Goal: Task Accomplishment & Management: Manage account settings

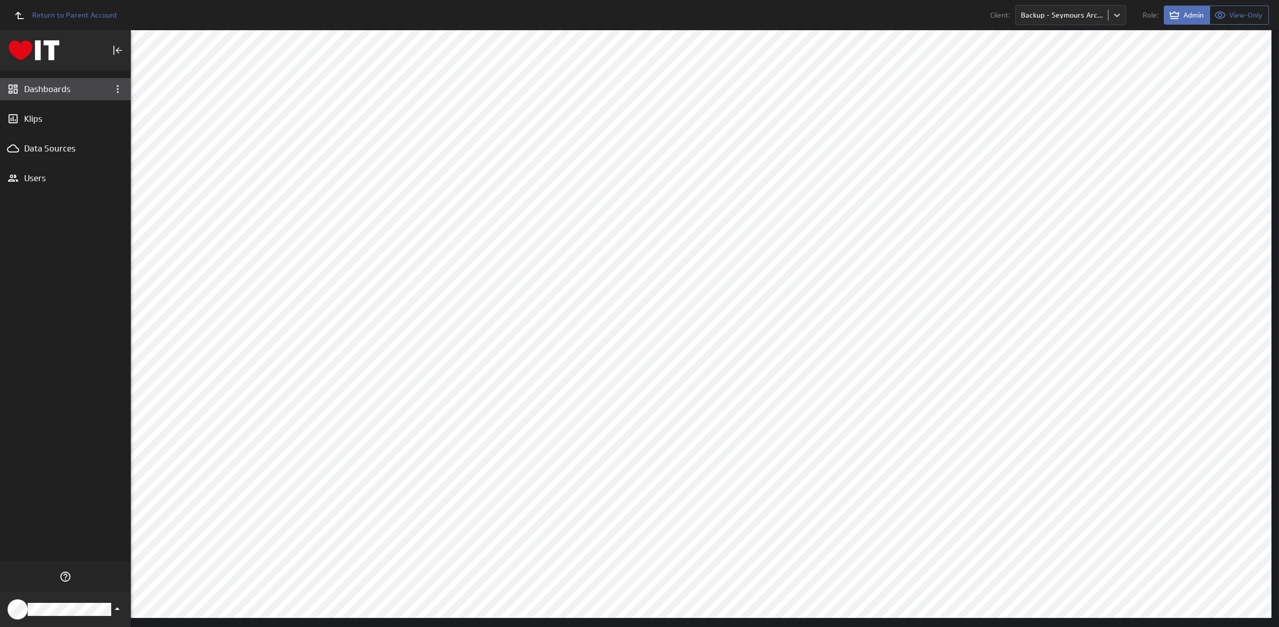
click at [58, 90] on div "Dashboards" at bounding box center [65, 89] width 83 height 11
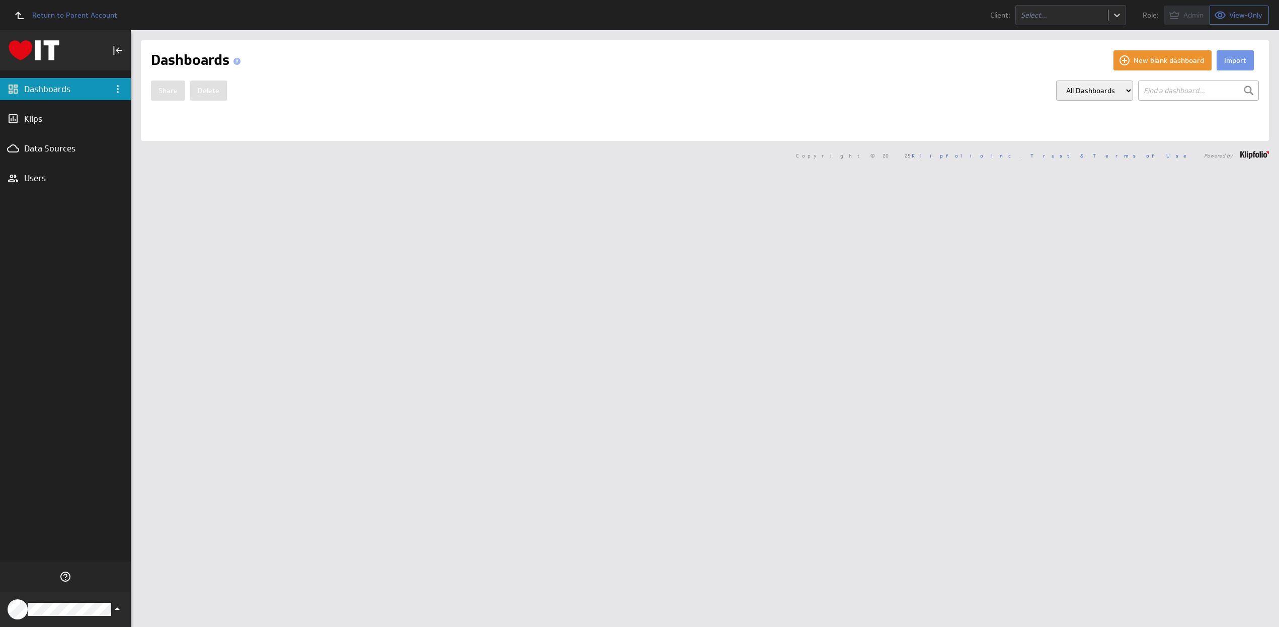
select select "d87fcfd4be543eee7b9d855844313e9e"
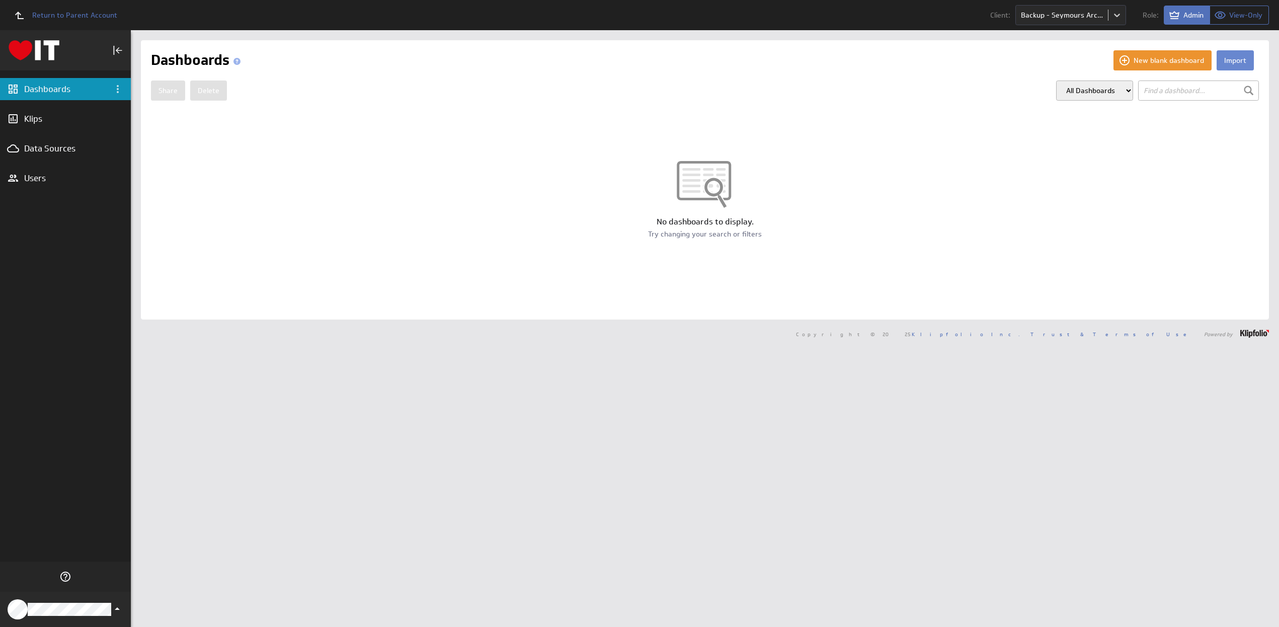
click at [1232, 60] on button "Import" at bounding box center [1235, 60] width 37 height 20
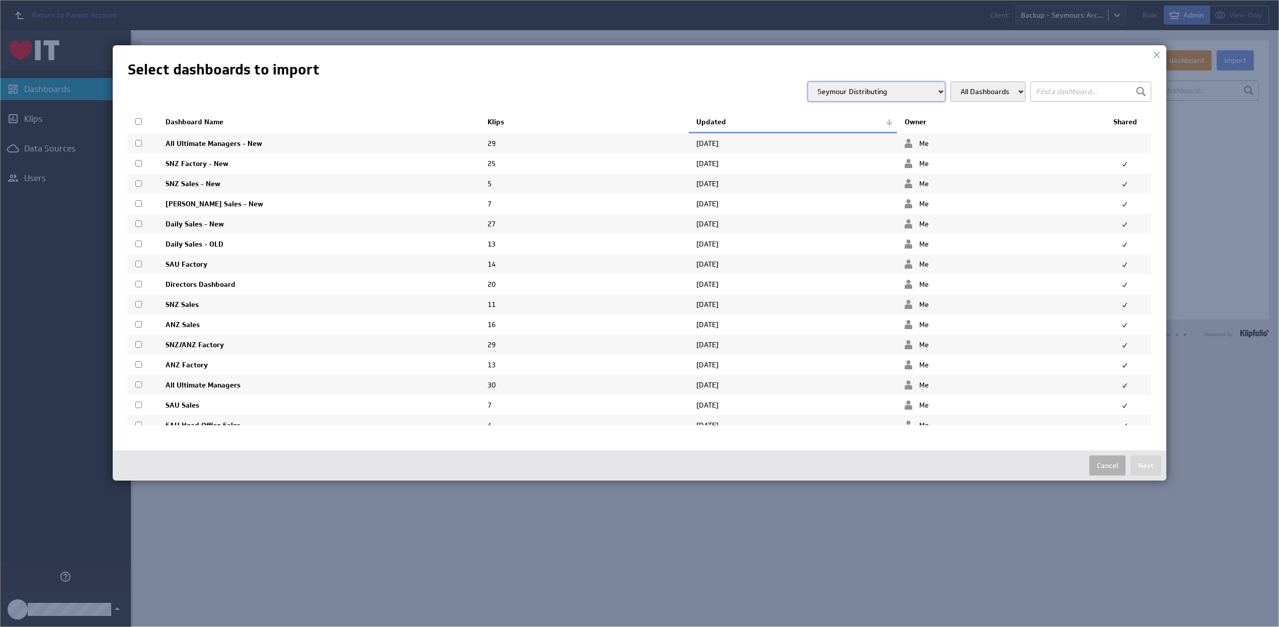
click at [868, 94] on select "Acculift Accuquip Active Healthcare Advance Build Aero Healthcare AFM Group All…" at bounding box center [877, 92] width 138 height 20
click at [825, 82] on select "Acculift Accuquip Active Healthcare Advance Build Aero Healthcare AFM Group All…" at bounding box center [877, 92] width 138 height 20
click at [851, 100] on select "Acculift Accuquip Active Healthcare Advance Build Aero Healthcare AFM Group All…" at bounding box center [876, 92] width 138 height 20
click at [825, 82] on select "Acculift Accuquip Active Healthcare Advance Build Aero Healthcare AFM Group All…" at bounding box center [876, 92] width 138 height 20
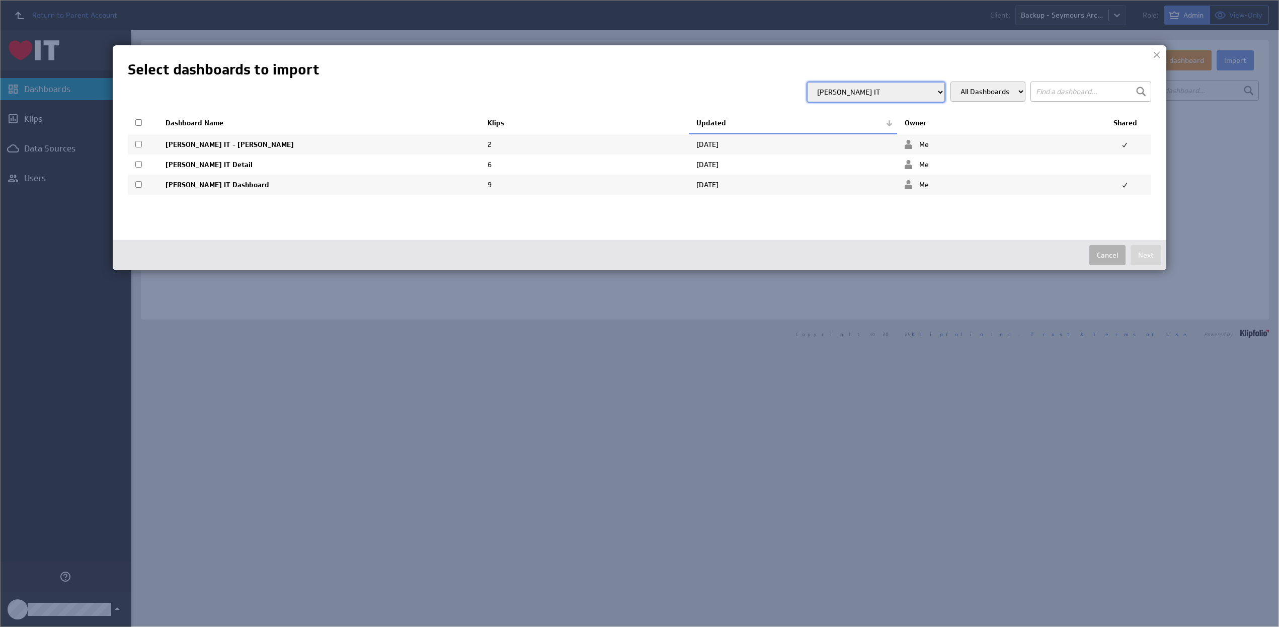
click at [879, 97] on select "Acculift Accuquip Active Healthcare Advance Build Aero Healthcare AFM Group All…" at bounding box center [876, 92] width 138 height 20
select select "a090e0e98e960fb92a0750677bdd37b4"
click at [825, 82] on select "Acculift Accuquip Active Healthcare Advance Build Aero Healthcare AFM Group All…" at bounding box center [876, 92] width 138 height 20
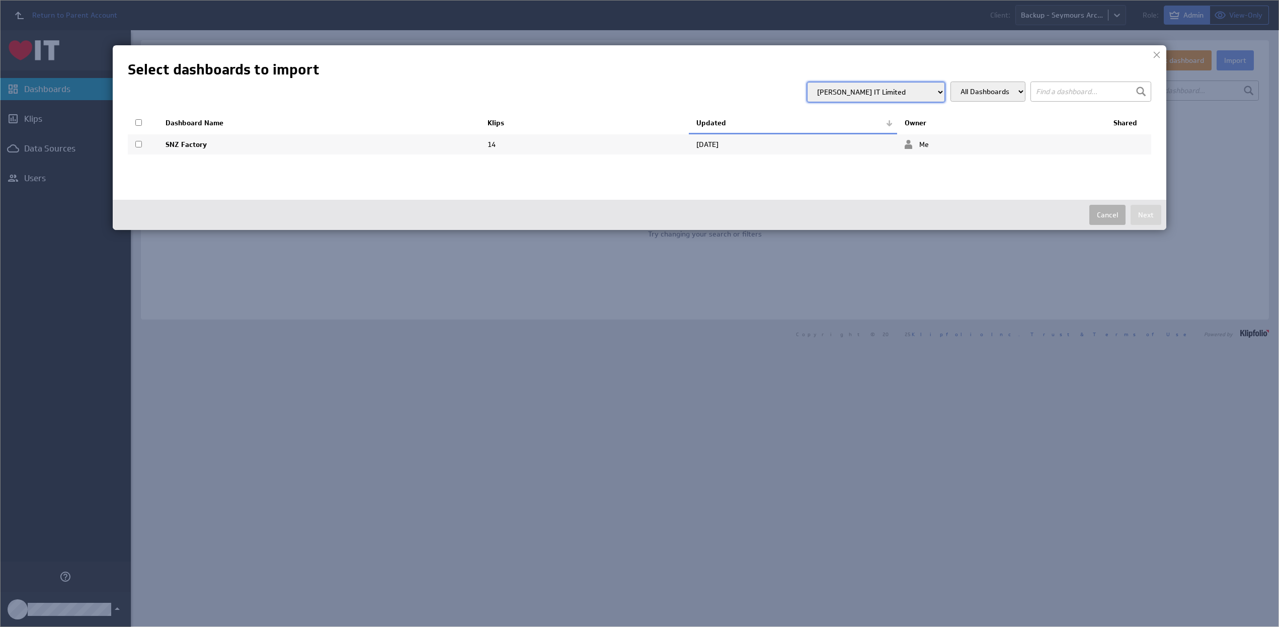
click at [139, 123] on input "checkbox" at bounding box center [138, 122] width 7 height 7
checkbox input "true"
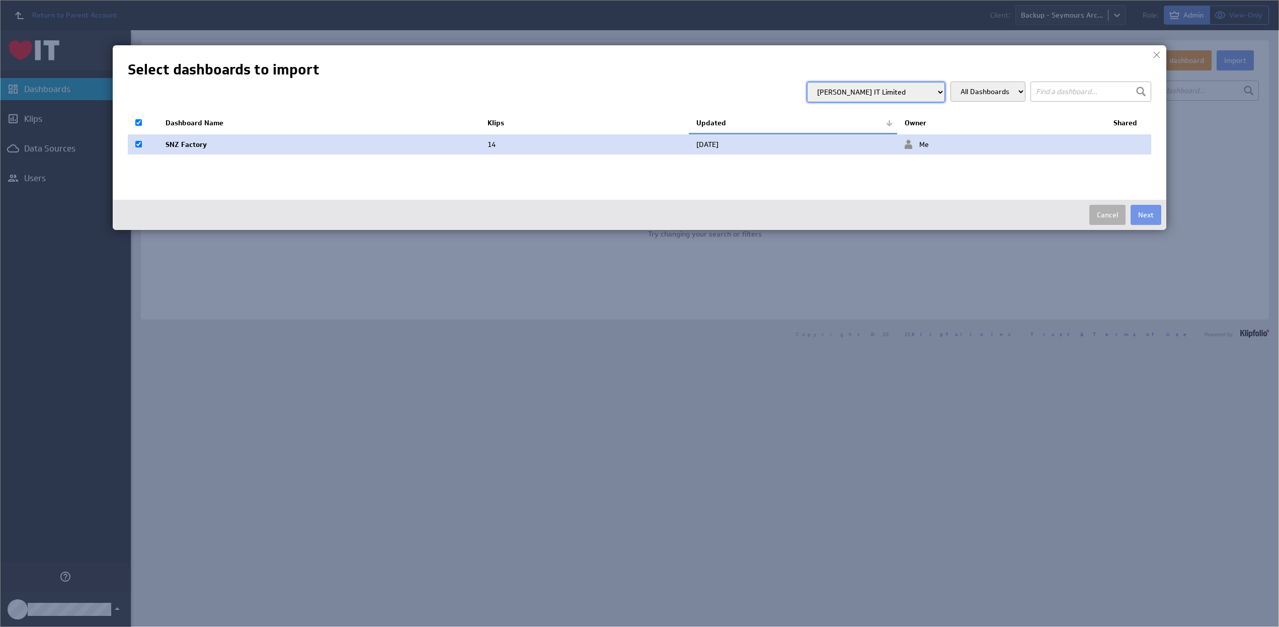
click at [138, 123] on input "checkbox" at bounding box center [138, 122] width 7 height 7
checkbox input "false"
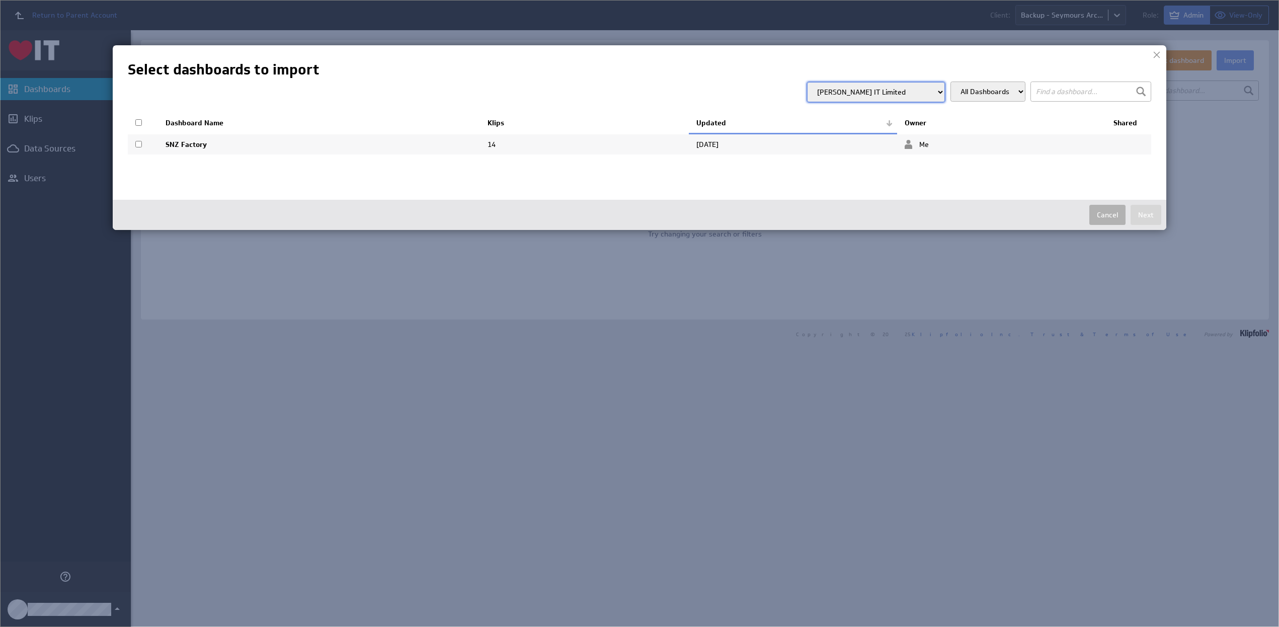
click at [137, 144] on input "checkbox" at bounding box center [138, 144] width 7 height 7
checkbox input "true"
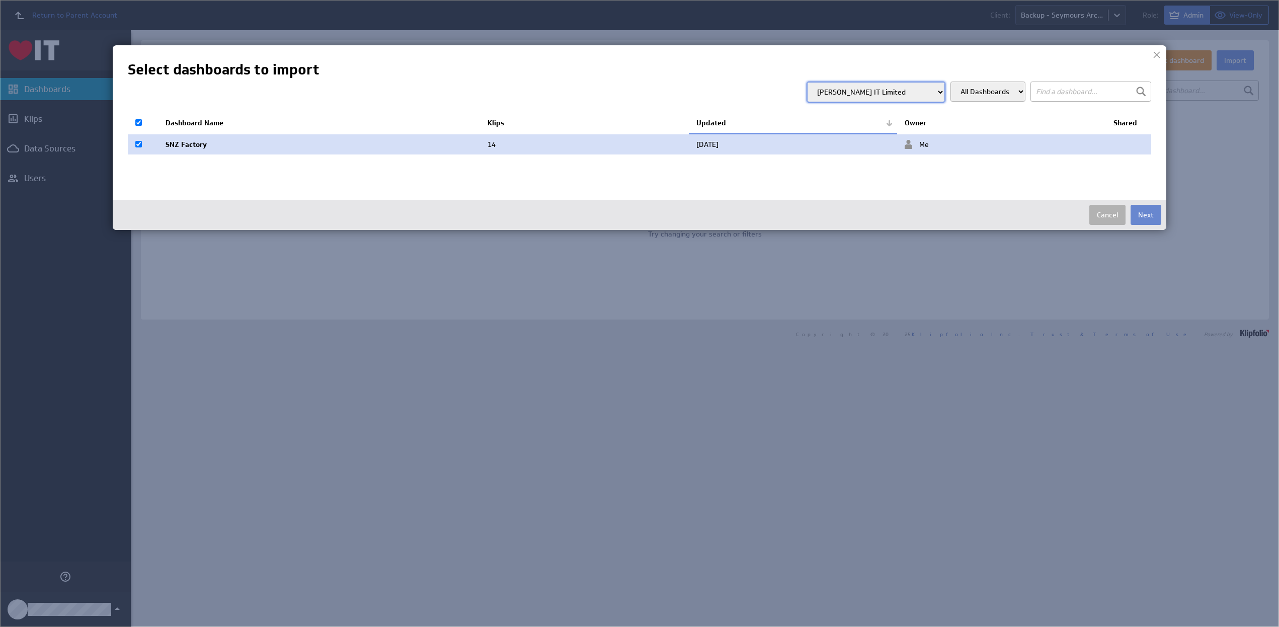
click at [1147, 215] on button "Next" at bounding box center [1146, 215] width 31 height 20
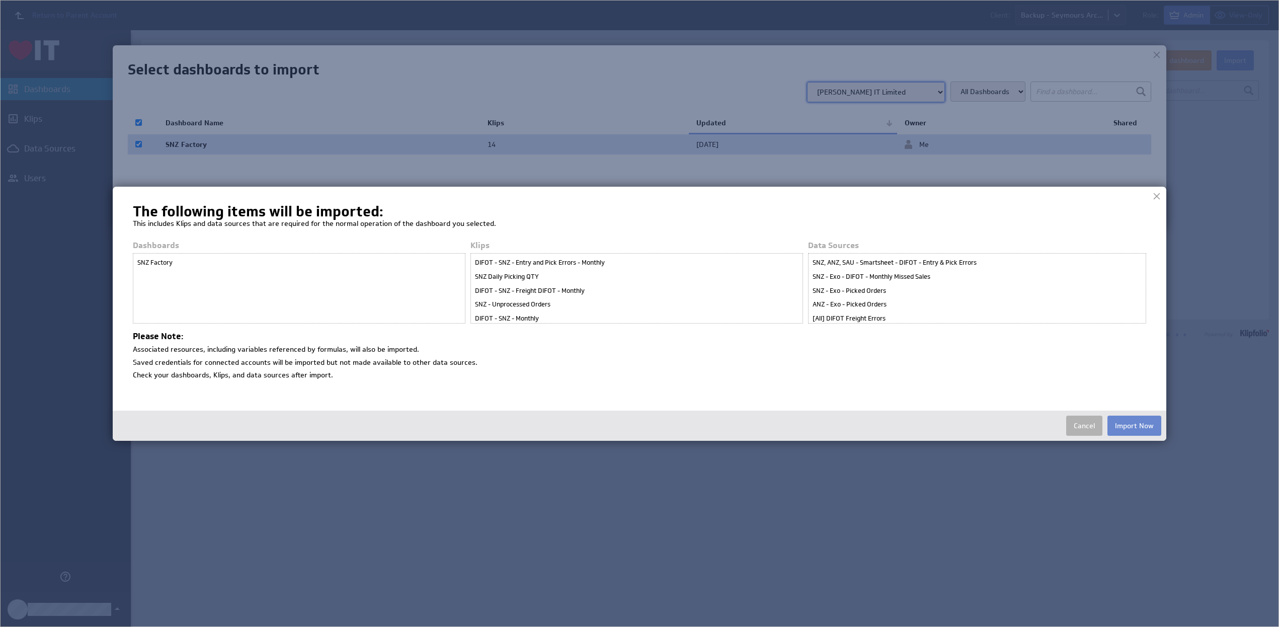
click at [1132, 422] on button "Import Now" at bounding box center [1134, 426] width 54 height 20
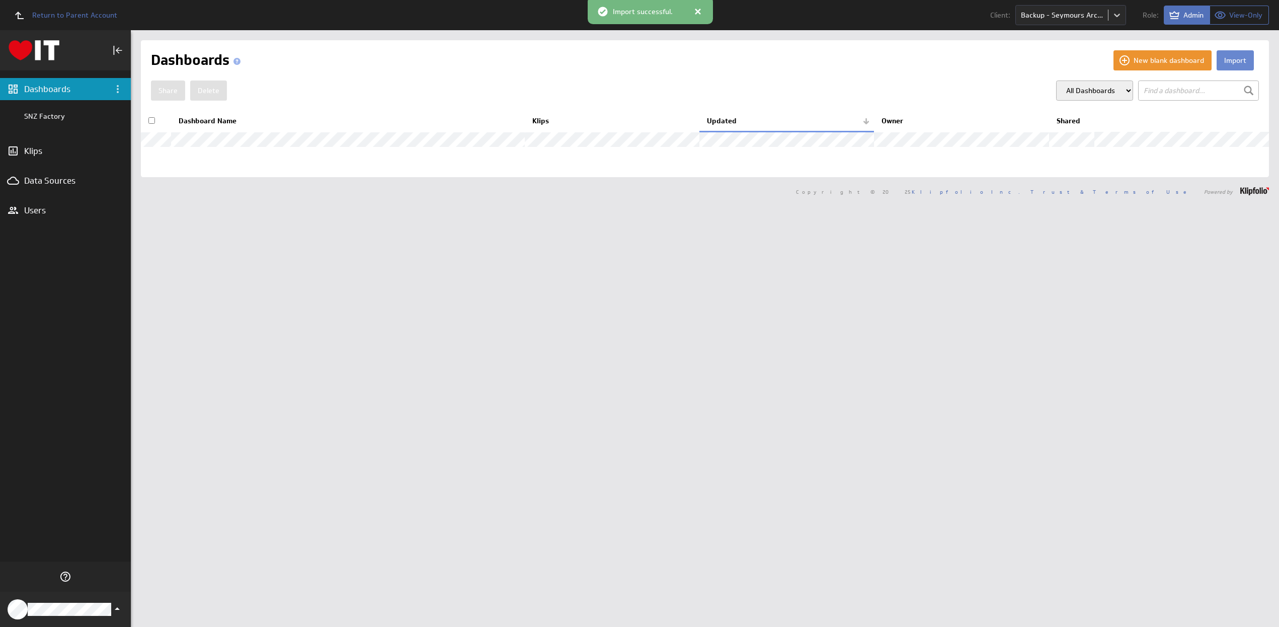
click at [1225, 57] on button "Import" at bounding box center [1235, 60] width 37 height 20
checkbox input "false"
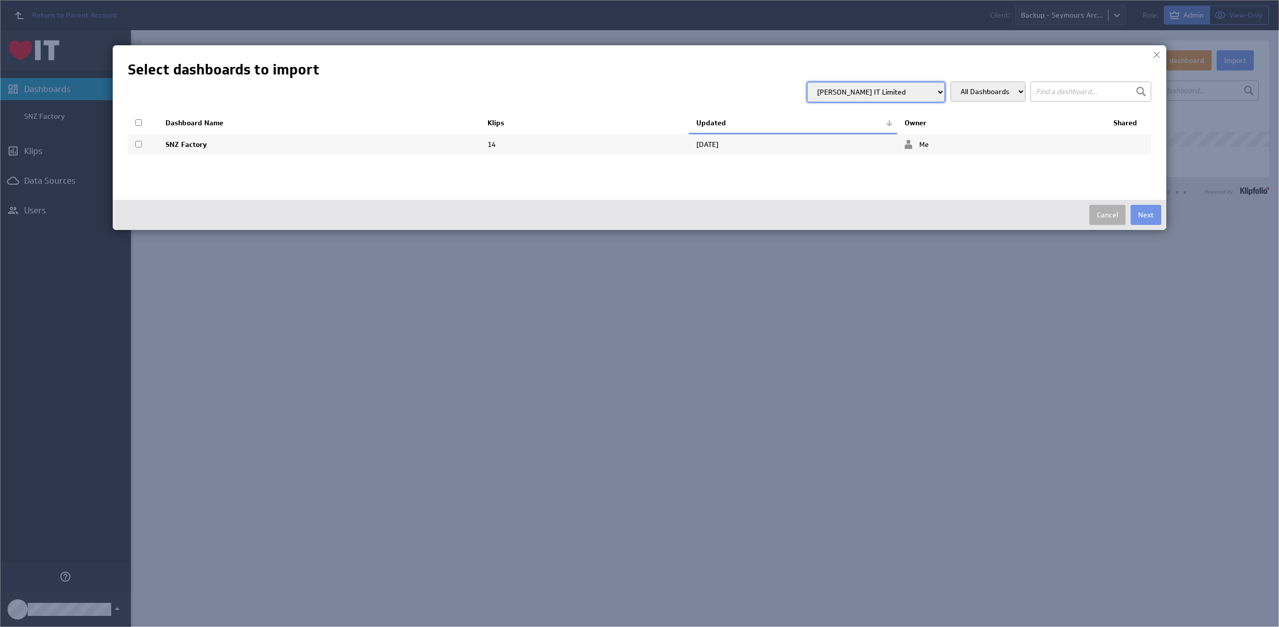
click at [855, 92] on select "Acculift Accuquip Active Healthcare Advance Build Aero Healthcare AFM Group All…" at bounding box center [876, 92] width 138 height 20
select select "d87fcfd4be543eee7b9d855844313e9e"
click at [825, 82] on select "Acculift Accuquip Active Healthcare Advance Build Aero Healthcare AFM Group All…" at bounding box center [876, 92] width 138 height 20
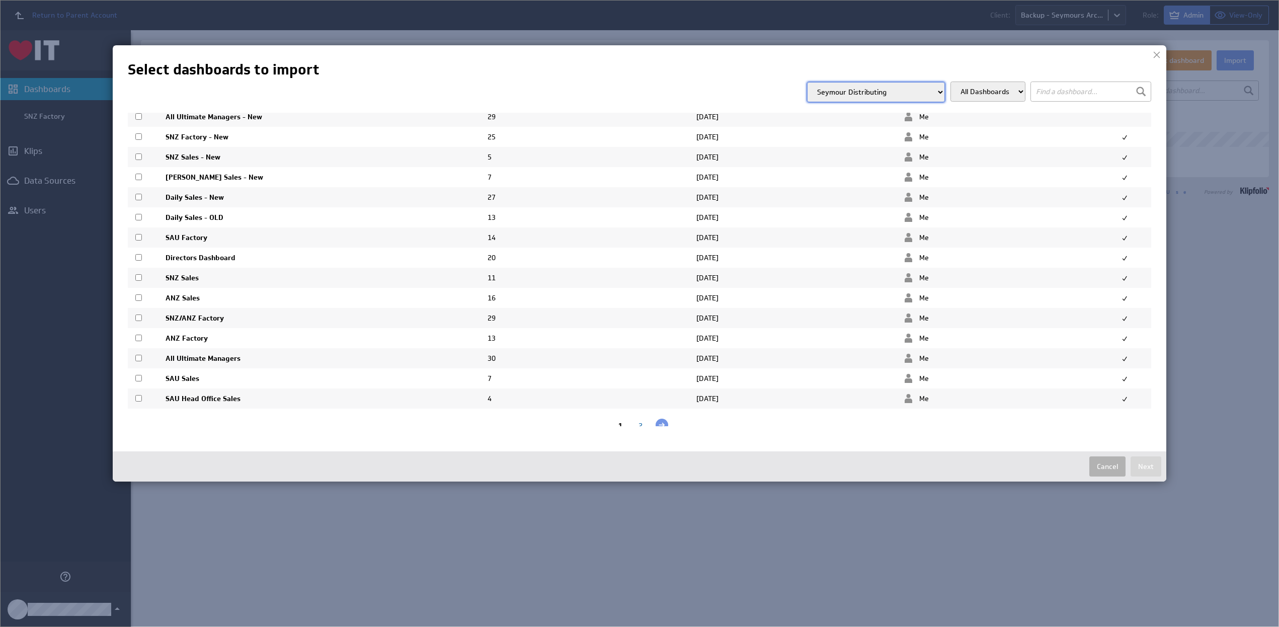
scroll to position [43, 0]
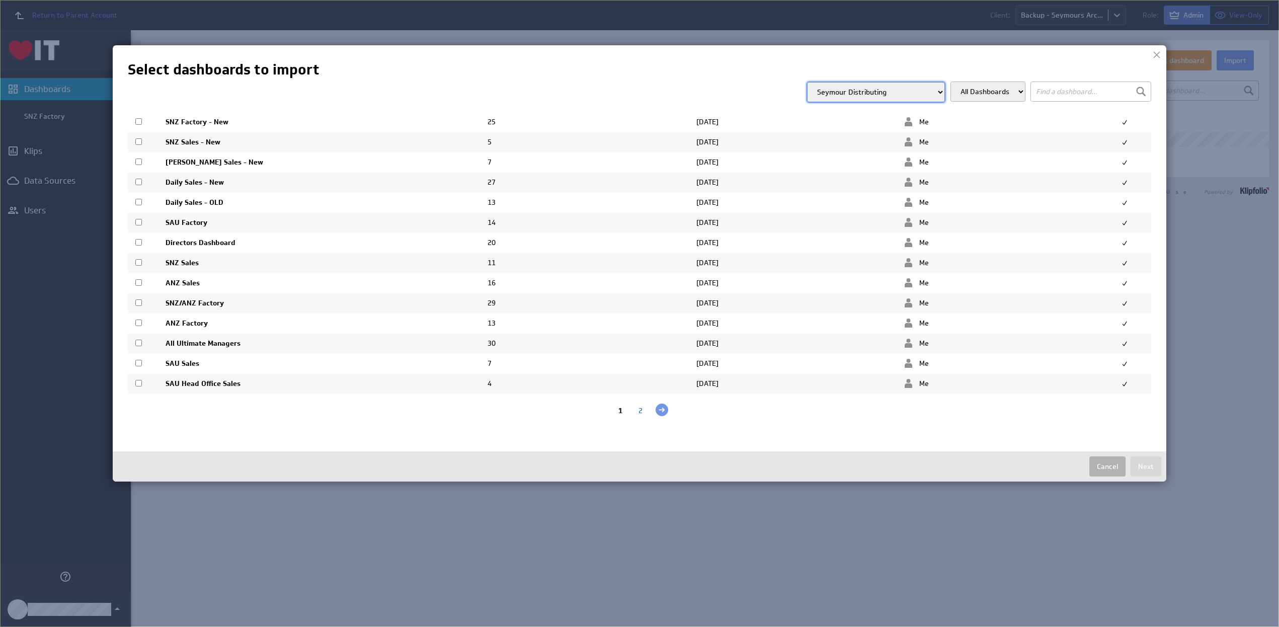
click at [138, 382] on input "checkbox" at bounding box center [138, 383] width 7 height 7
checkbox input "true"
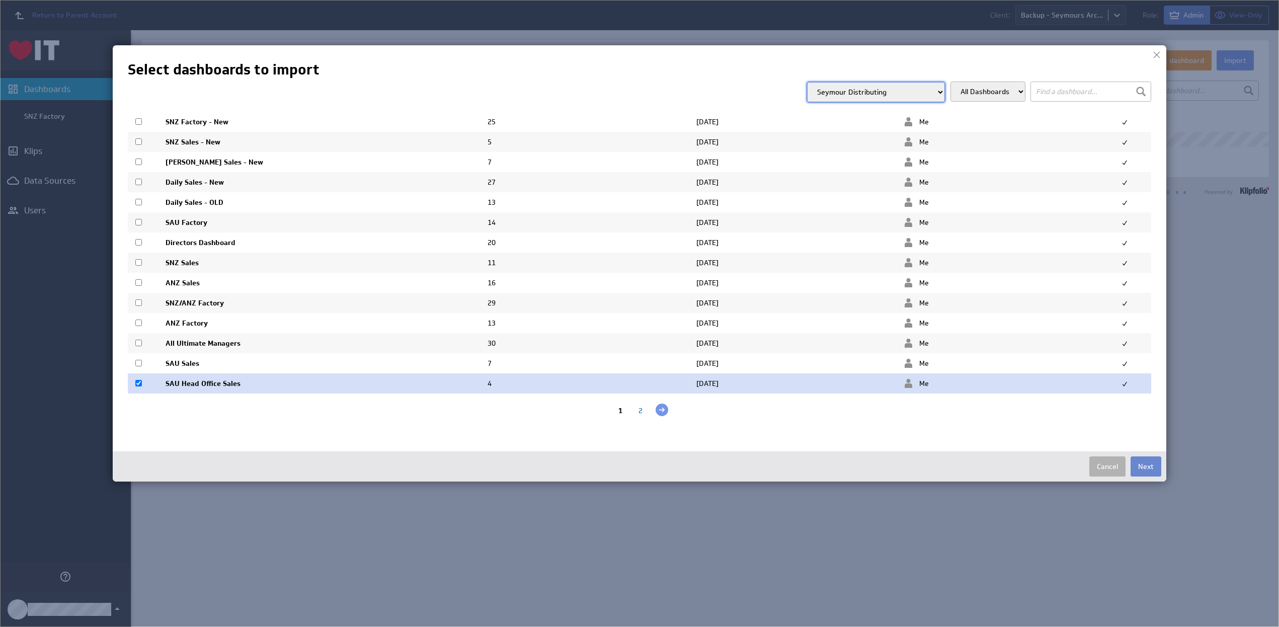
click at [1150, 466] on button "Next" at bounding box center [1146, 466] width 31 height 20
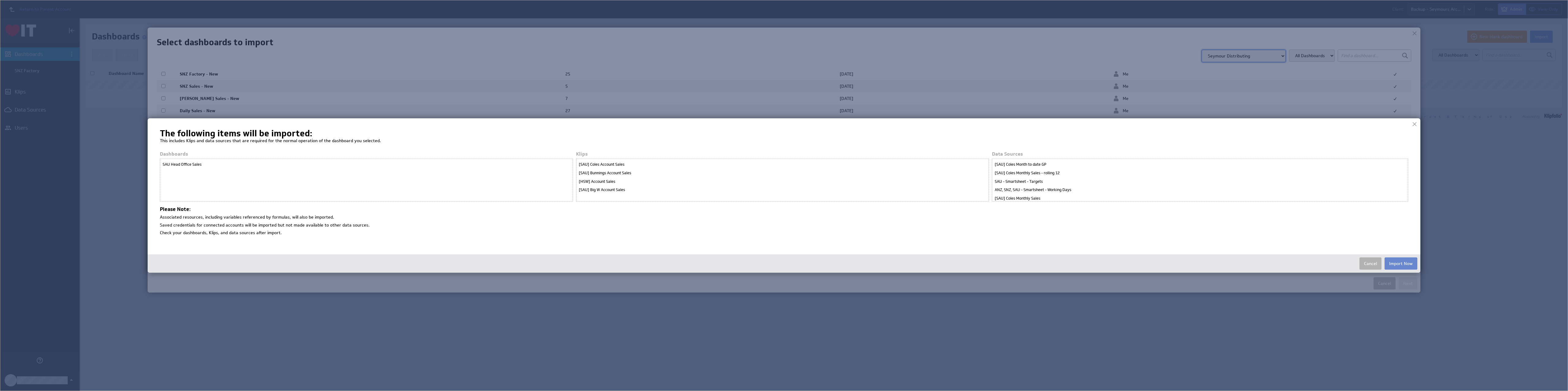
click at [778, 266] on button "Import Now" at bounding box center [1401, 264] width 33 height 12
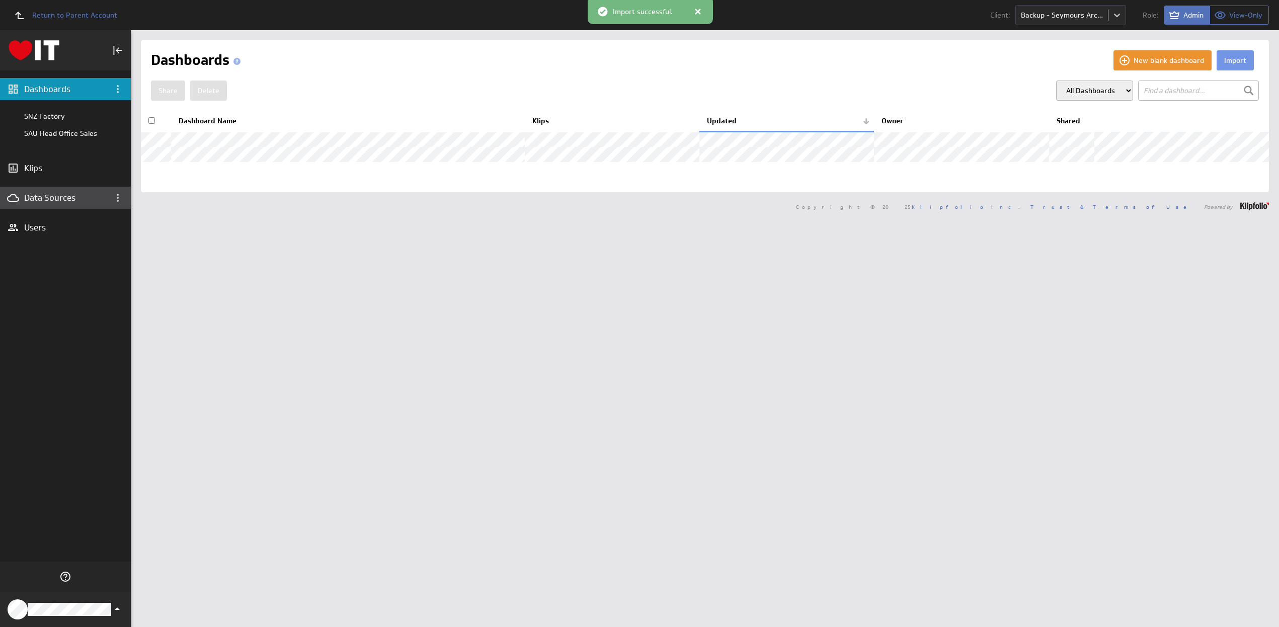
click at [41, 194] on div "Data Sources" at bounding box center [65, 197] width 83 height 11
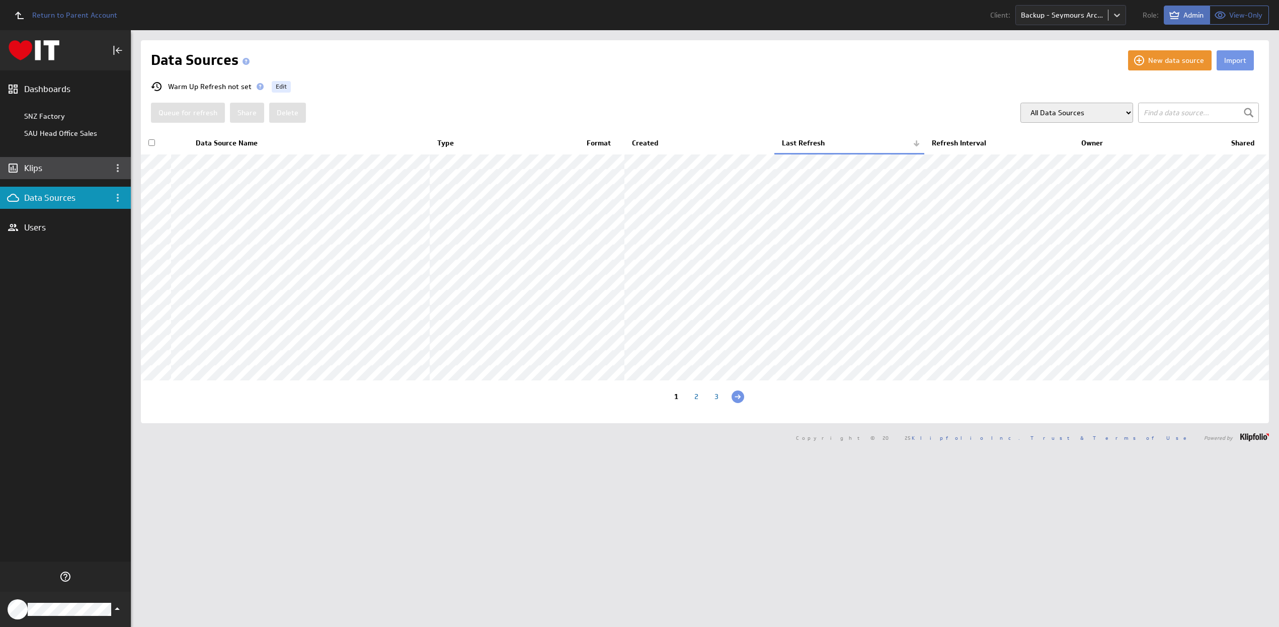
click at [34, 168] on div "Klips" at bounding box center [65, 168] width 83 height 11
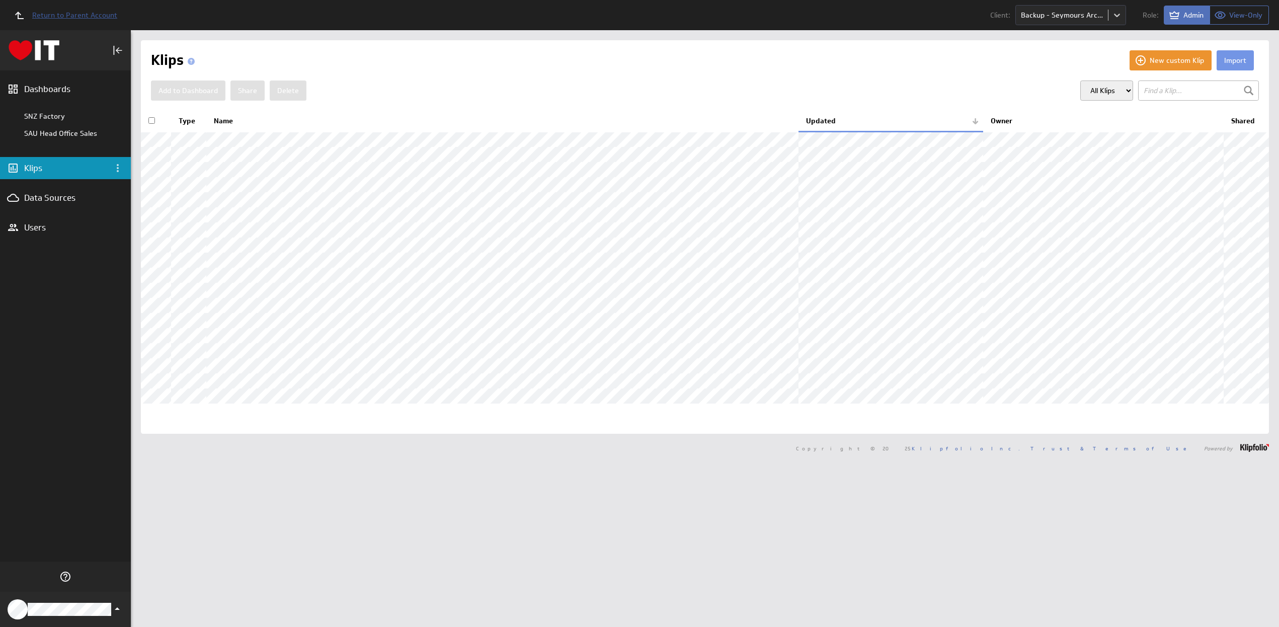
click at [87, 16] on span "Return to Parent Account" at bounding box center [74, 15] width 85 height 7
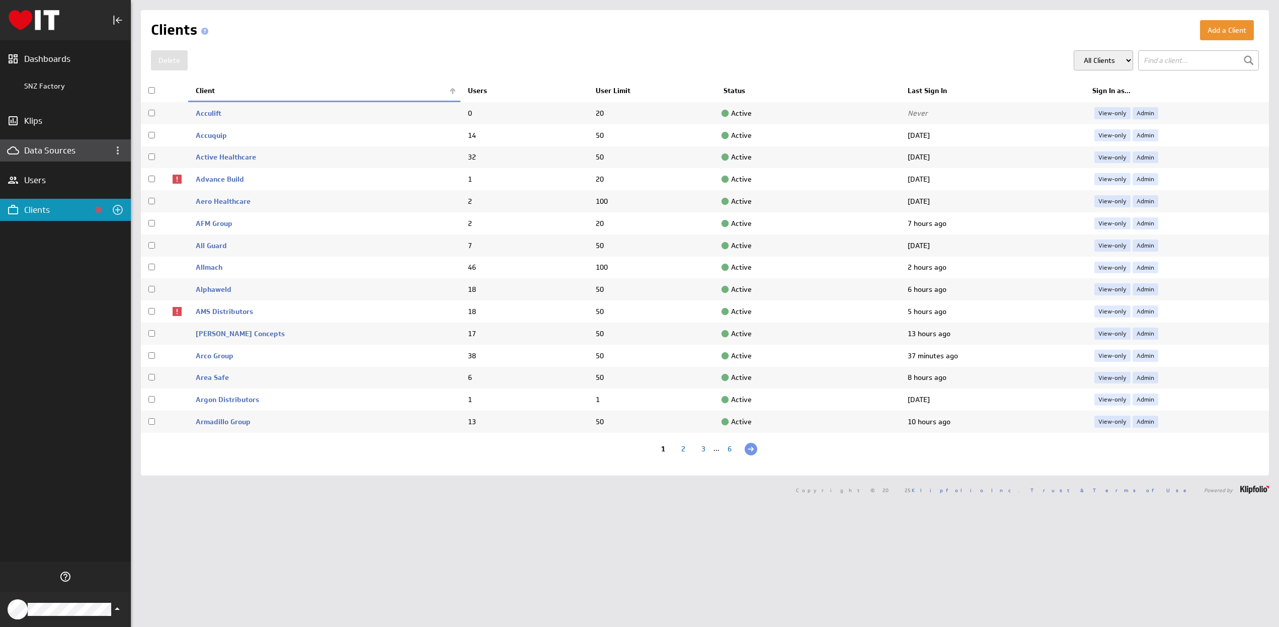
click at [46, 153] on div "Data Sources" at bounding box center [65, 150] width 83 height 11
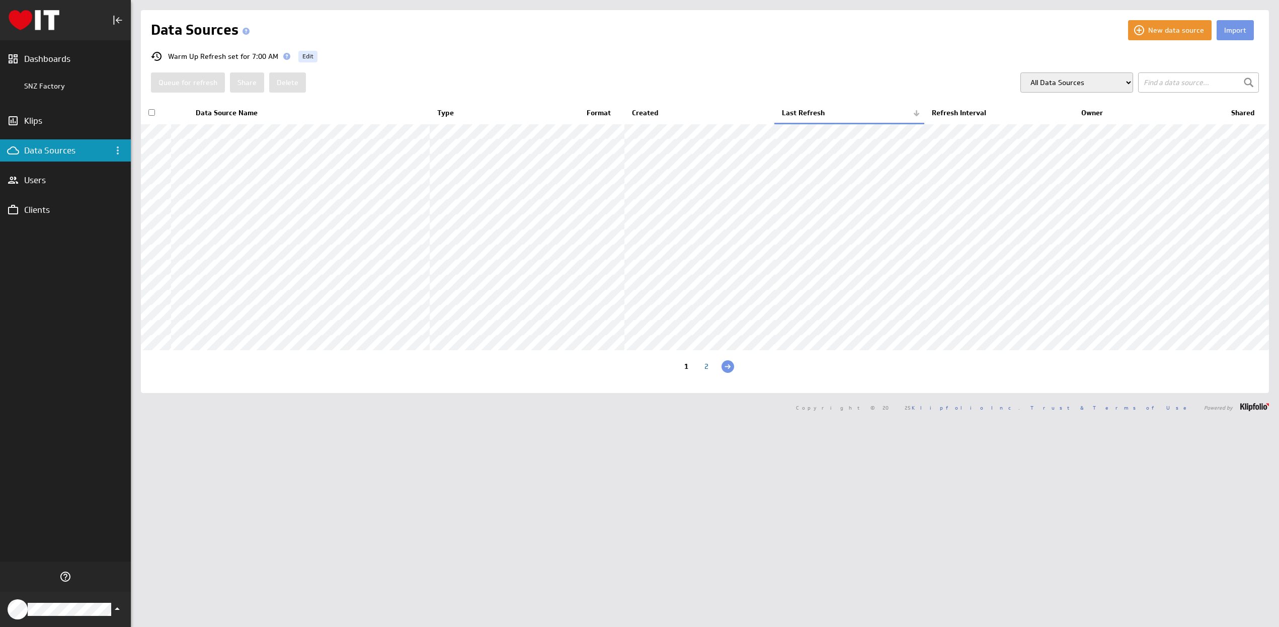
click at [703, 372] on div "2" at bounding box center [706, 368] width 20 height 10
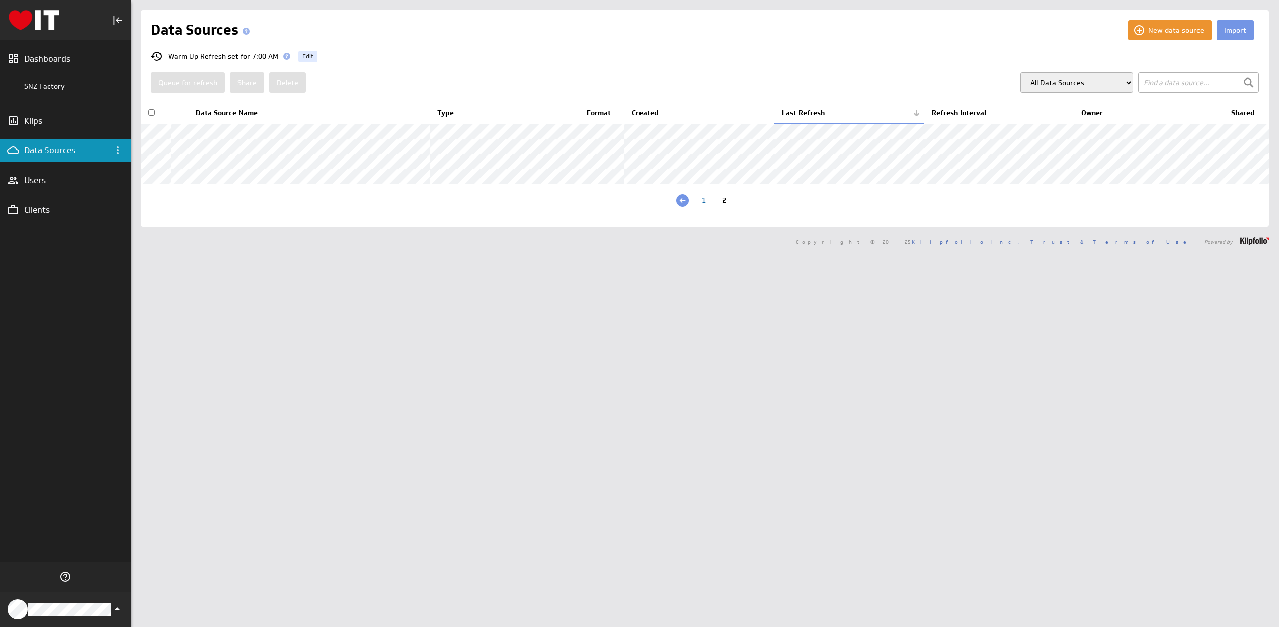
click at [153, 113] on input "checkbox" at bounding box center [151, 112] width 7 height 7
click at [292, 84] on button "Delete" at bounding box center [287, 82] width 37 height 20
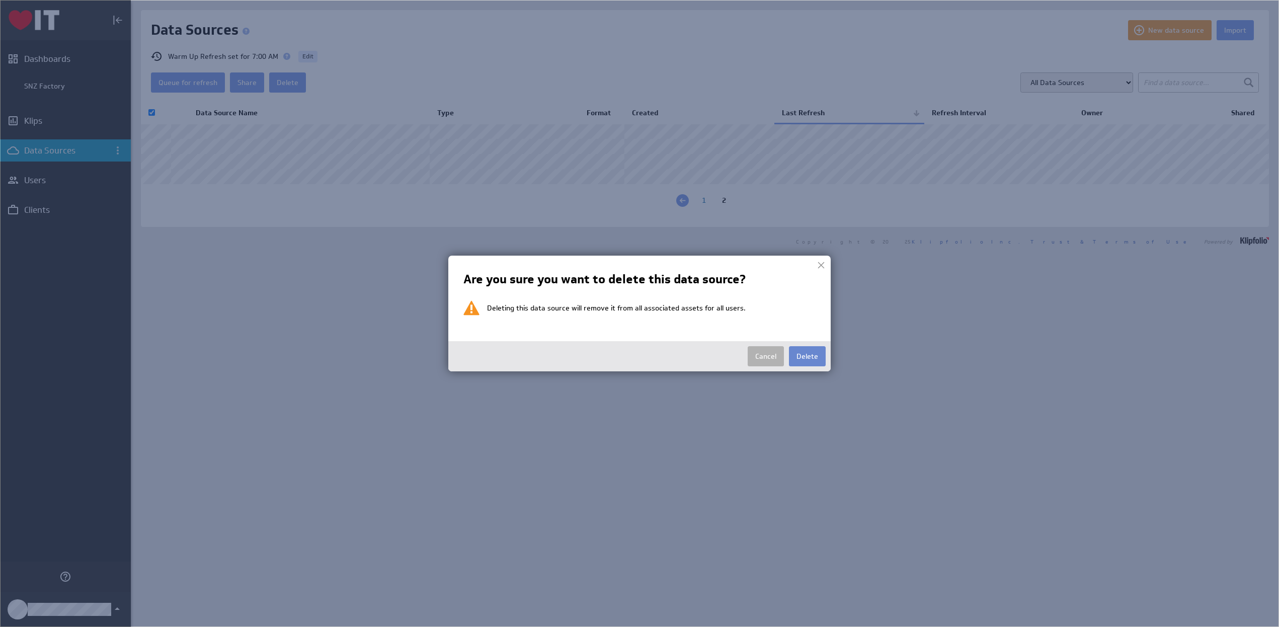
click at [809, 356] on button "Delete" at bounding box center [807, 356] width 37 height 20
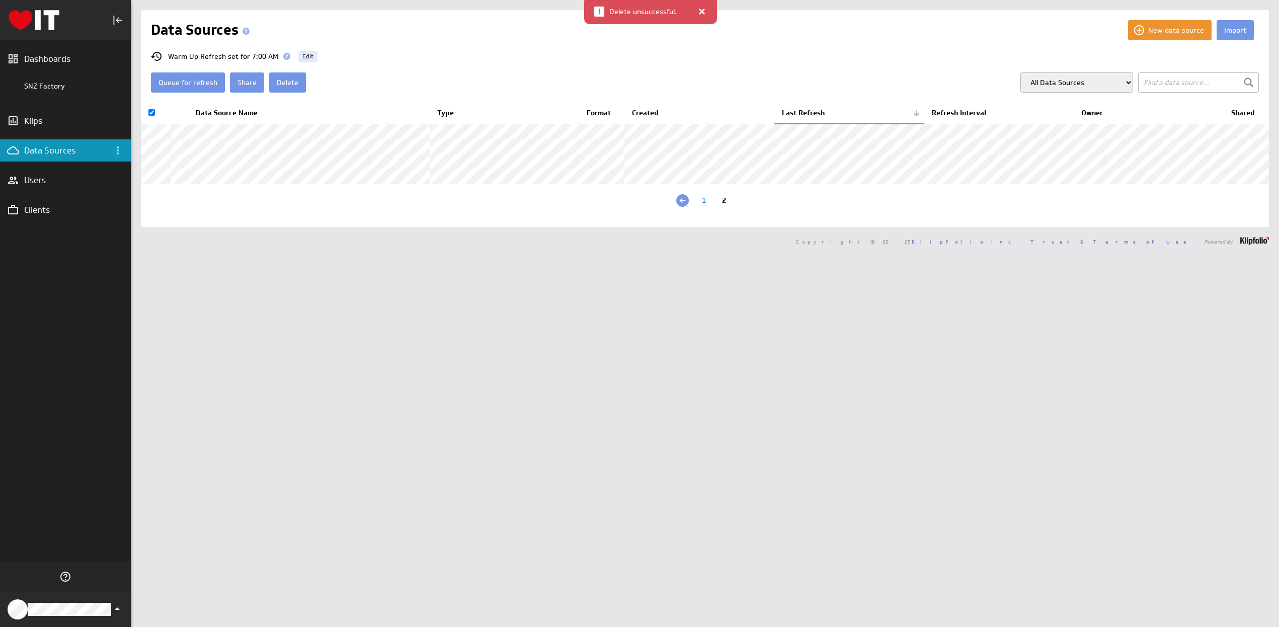
click at [700, 206] on div "1" at bounding box center [704, 202] width 20 height 10
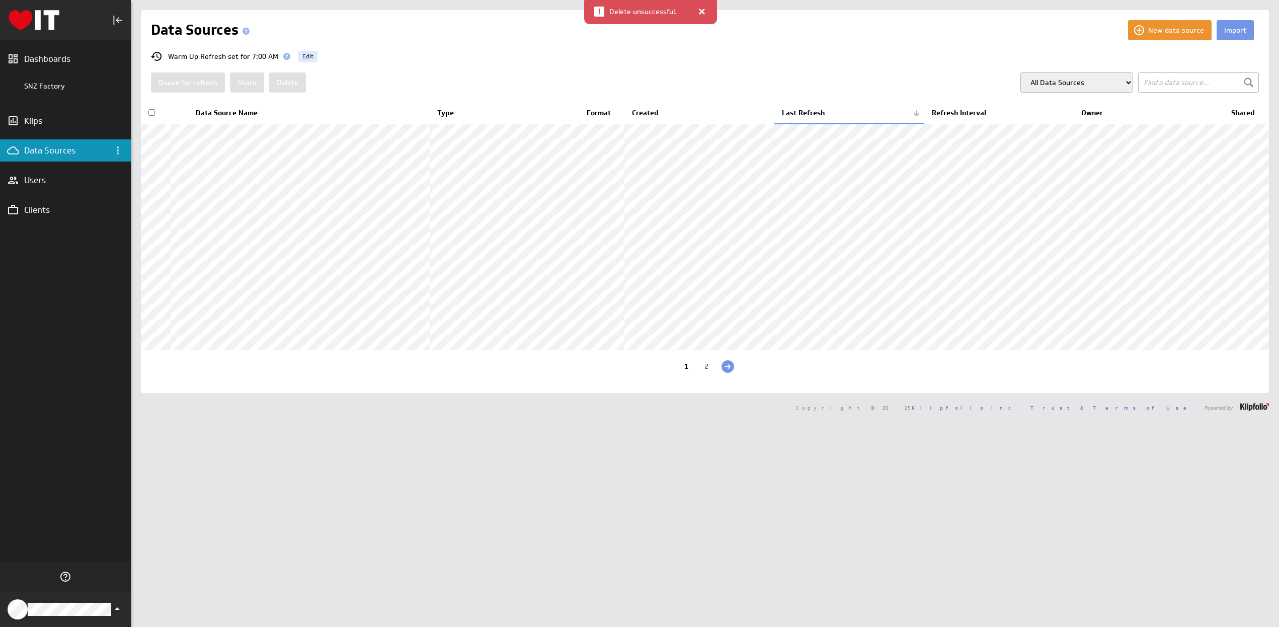
click at [152, 110] on input "checkbox" at bounding box center [151, 112] width 7 height 7
checkbox input "true"
click at [288, 80] on button "Delete" at bounding box center [287, 82] width 37 height 20
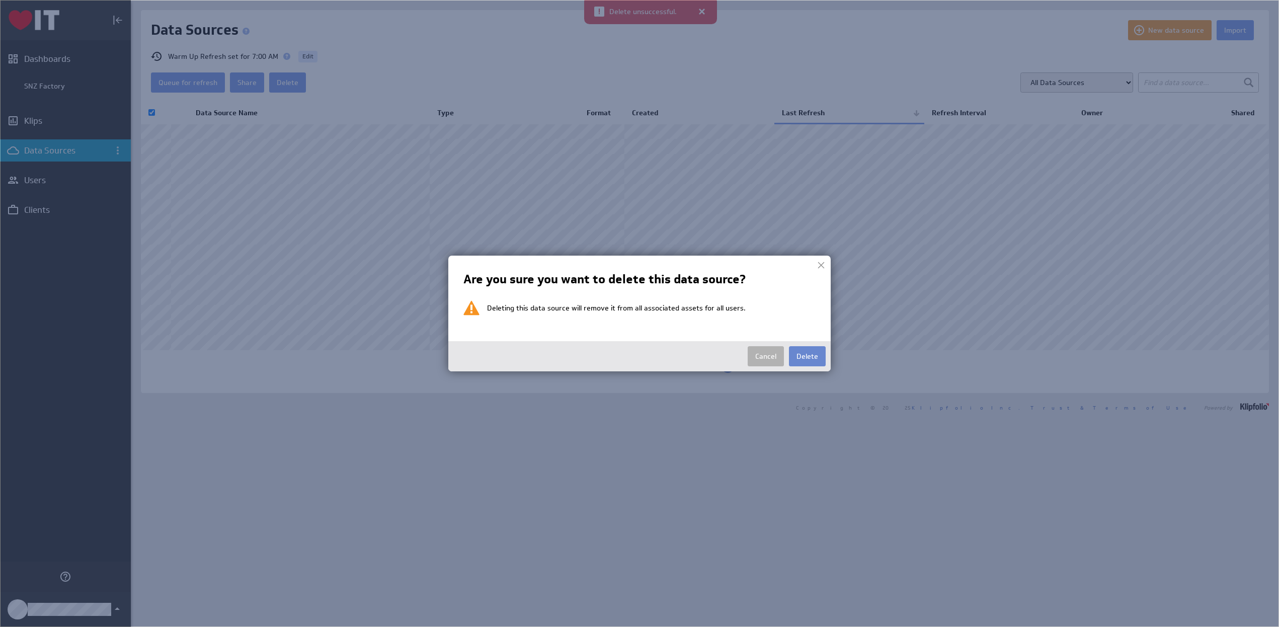
click at [803, 354] on button "Delete" at bounding box center [807, 356] width 37 height 20
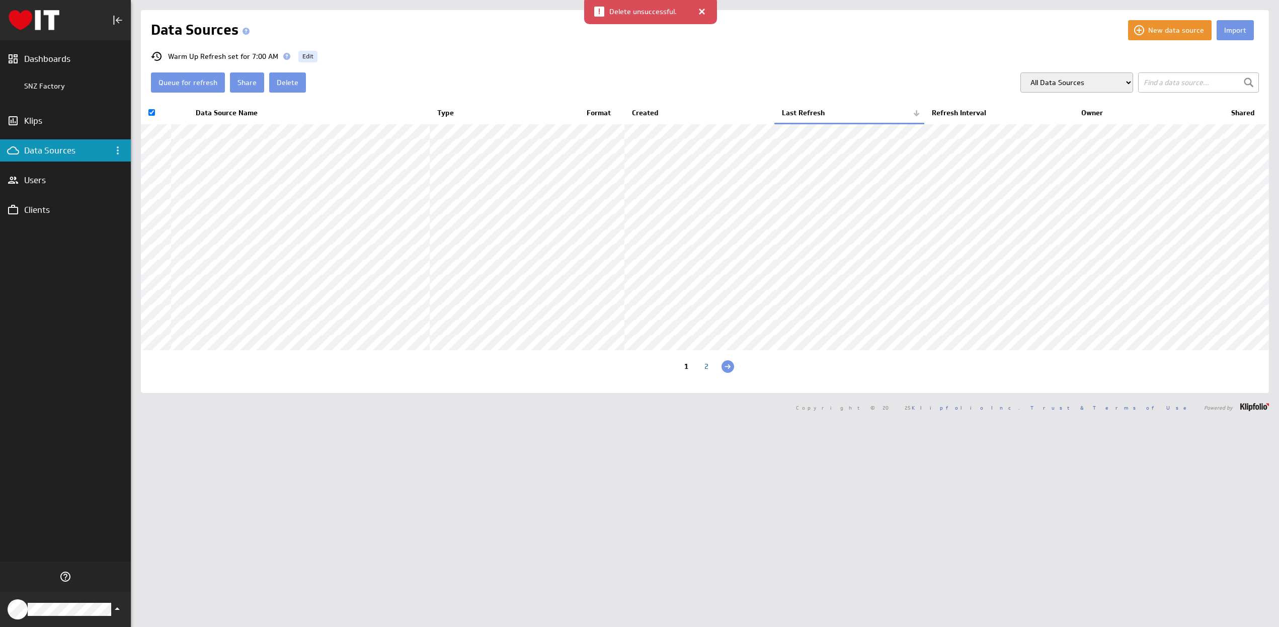
click at [355, 76] on div "Queue for refresh Share Delete All Data Sources My Data Sources All Modelled Da…" at bounding box center [705, 82] width 1108 height 20
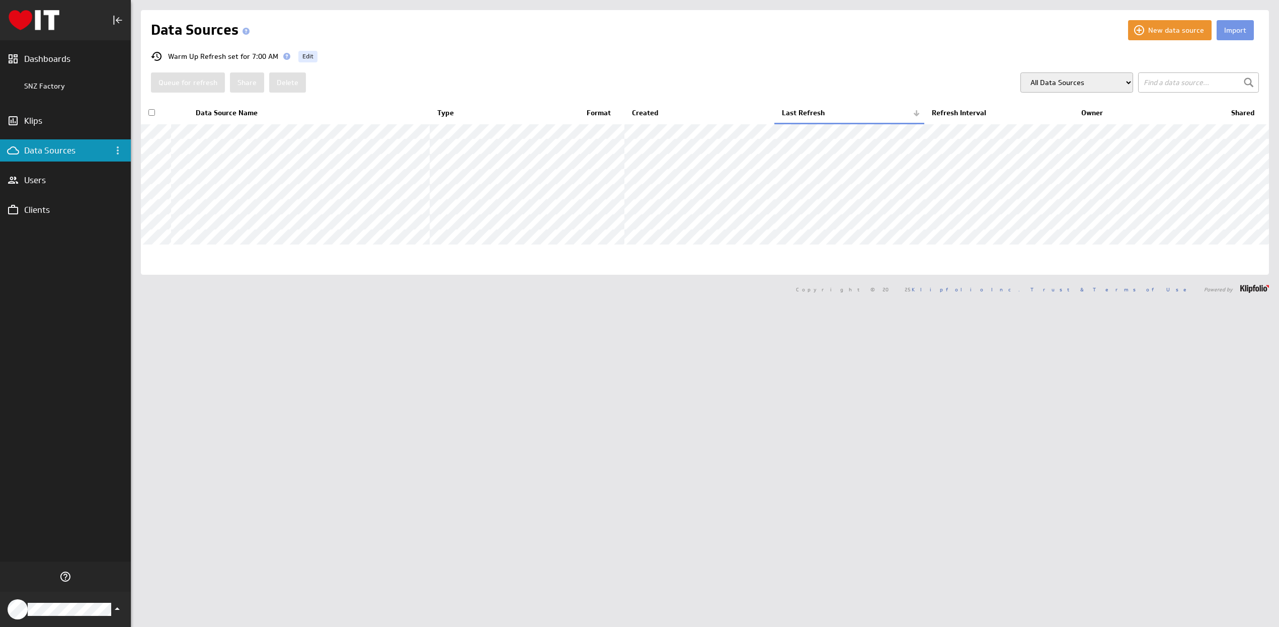
click at [151, 114] on input "checkbox" at bounding box center [151, 112] width 7 height 7
click at [280, 78] on button "Delete" at bounding box center [287, 82] width 37 height 20
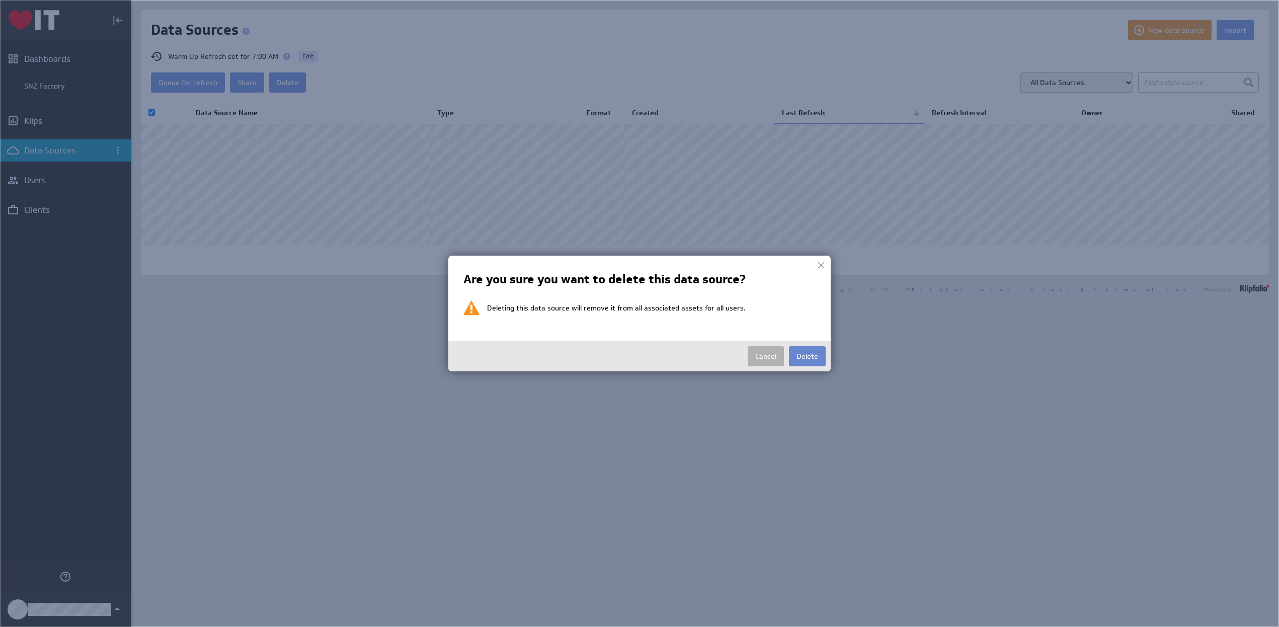
click at [808, 352] on button "Delete" at bounding box center [807, 356] width 37 height 20
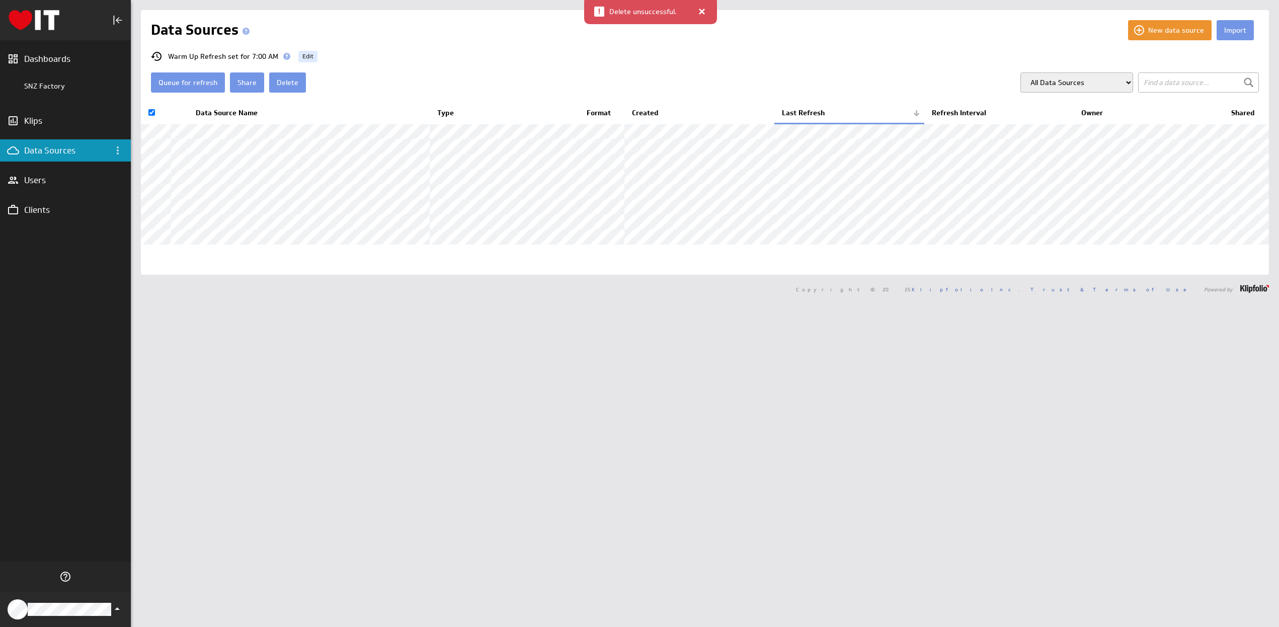
click at [463, 105] on th "Type" at bounding box center [505, 113] width 150 height 21
checkbox input "false"
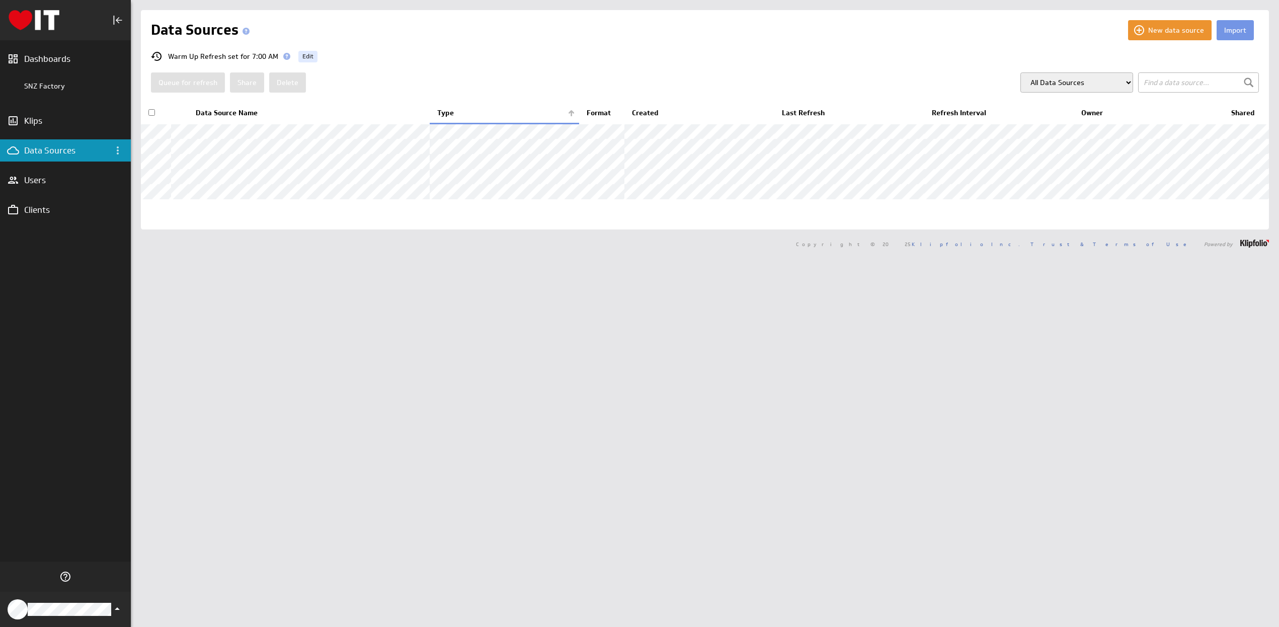
click at [152, 113] on input "checkbox" at bounding box center [151, 112] width 7 height 7
click at [285, 81] on button "Delete" at bounding box center [287, 82] width 37 height 20
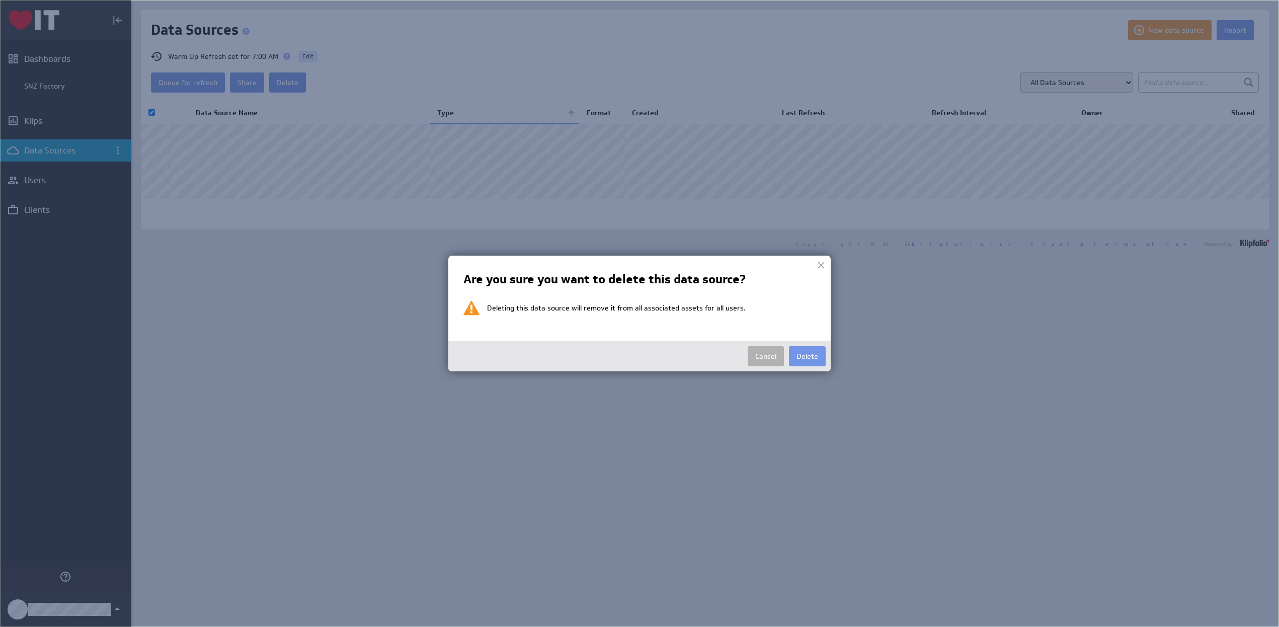
click at [808, 358] on button "Delete" at bounding box center [807, 356] width 37 height 20
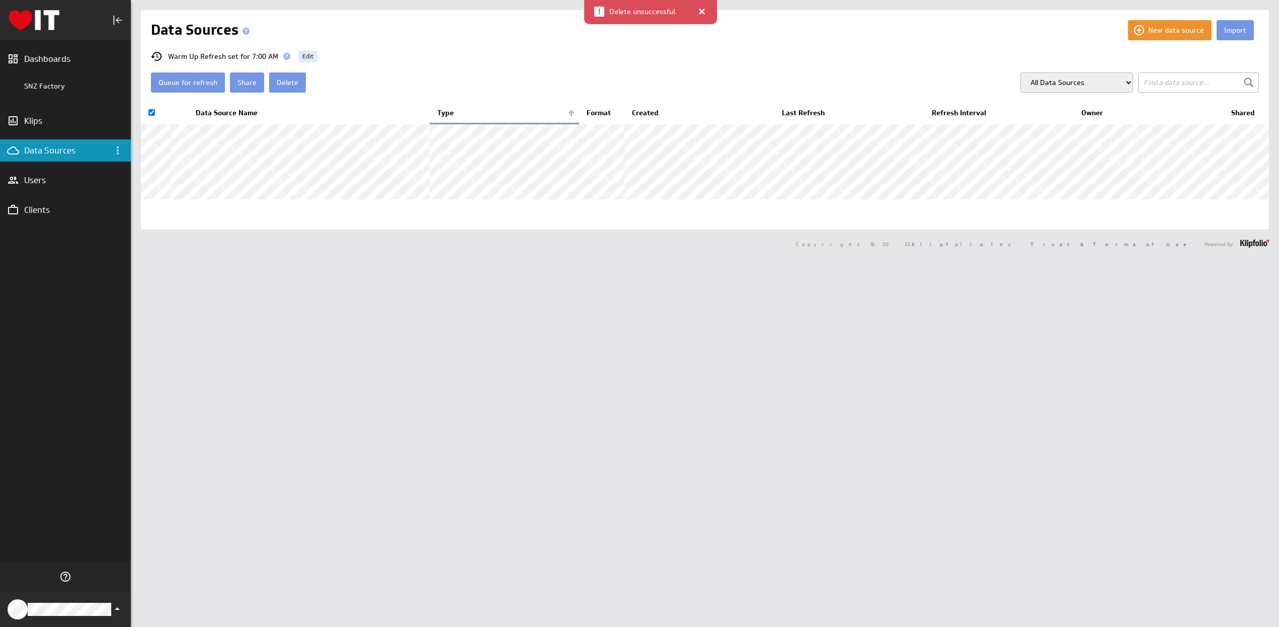
click at [395, 96] on div "Import New data source Data Sources Warm Up Refresh set for 7:00 AM Edit Queue …" at bounding box center [705, 119] width 1128 height 219
click at [152, 112] on input "checkbox" at bounding box center [151, 112] width 7 height 7
checkbox input "false"
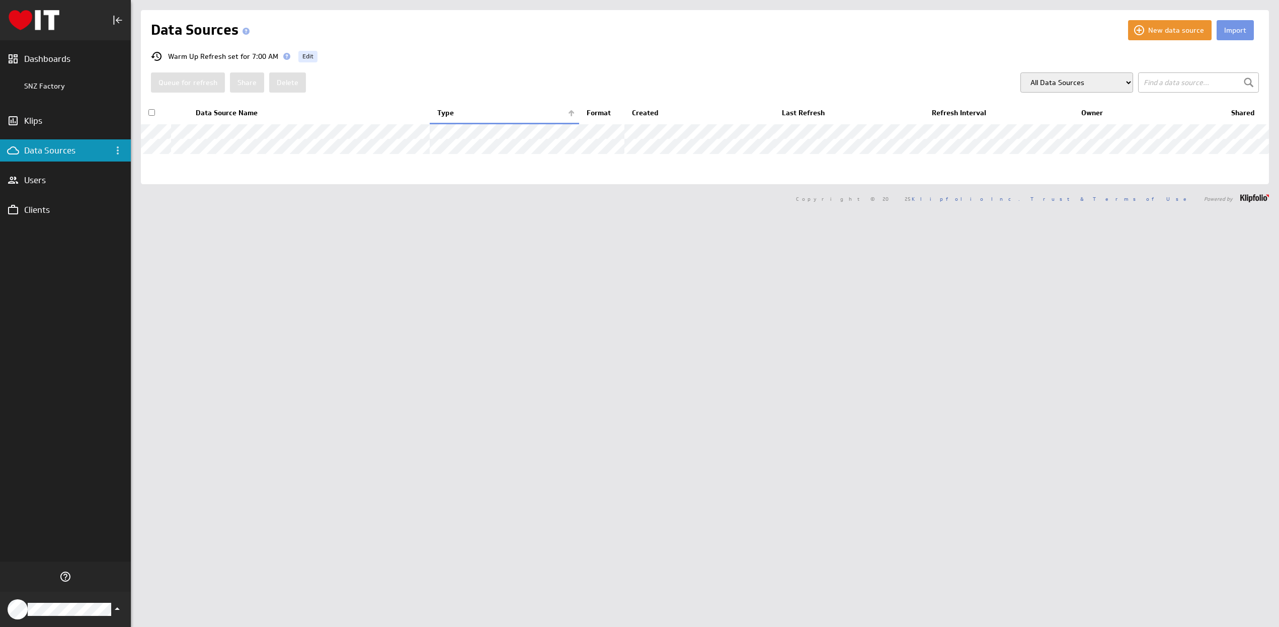
click at [152, 114] on input "checkbox" at bounding box center [151, 112] width 7 height 7
checkbox input "true"
click at [284, 81] on button "Delete" at bounding box center [287, 82] width 37 height 20
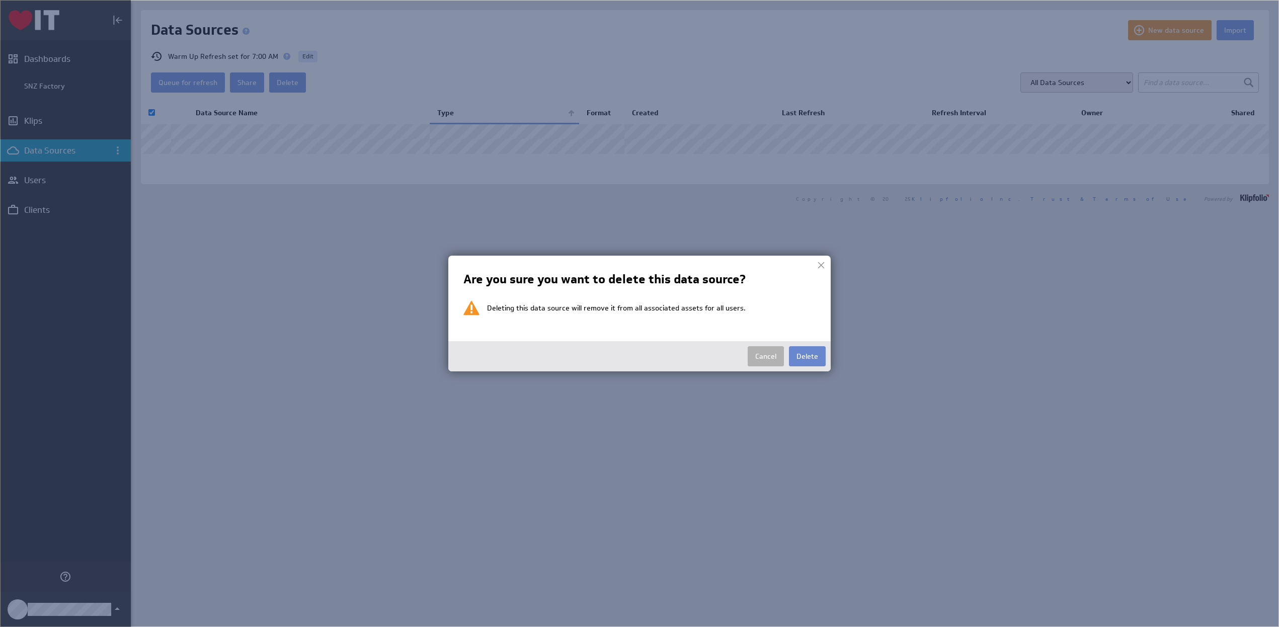
click at [803, 354] on button "Delete" at bounding box center [807, 356] width 37 height 20
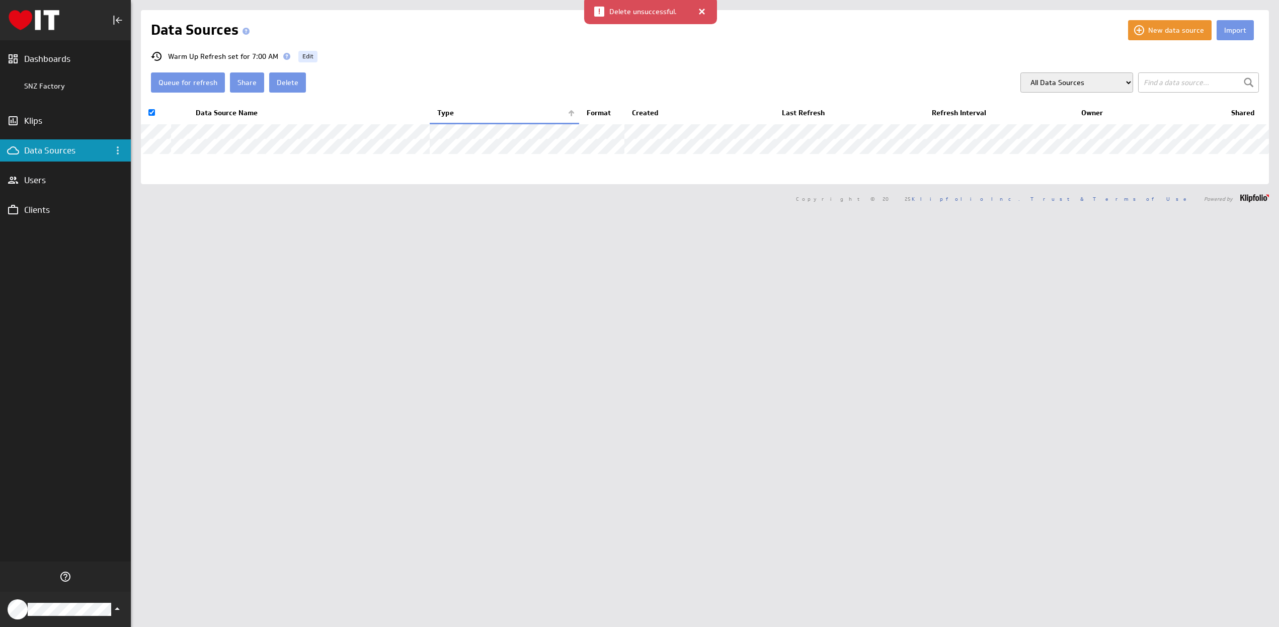
click at [382, 92] on div "Queue for refresh Share Delete All Data Sources My Data Sources All Modelled Da…" at bounding box center [705, 82] width 1108 height 20
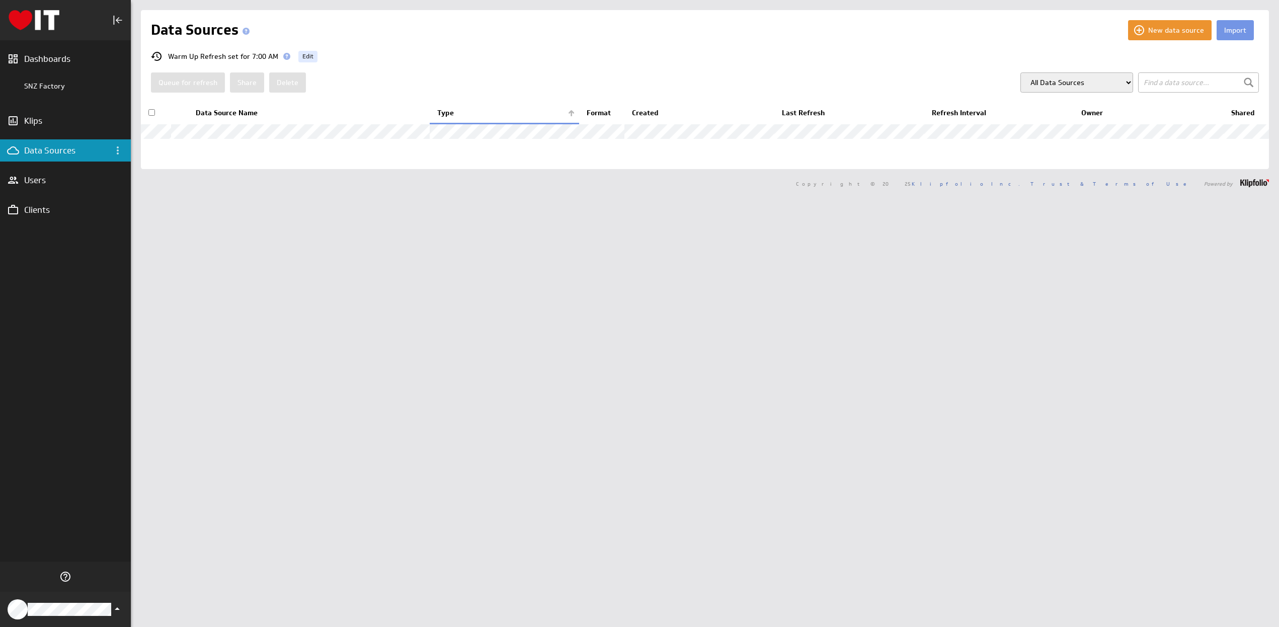
click at [151, 112] on input "checkbox" at bounding box center [151, 112] width 7 height 7
click at [288, 82] on button "Delete" at bounding box center [287, 82] width 37 height 20
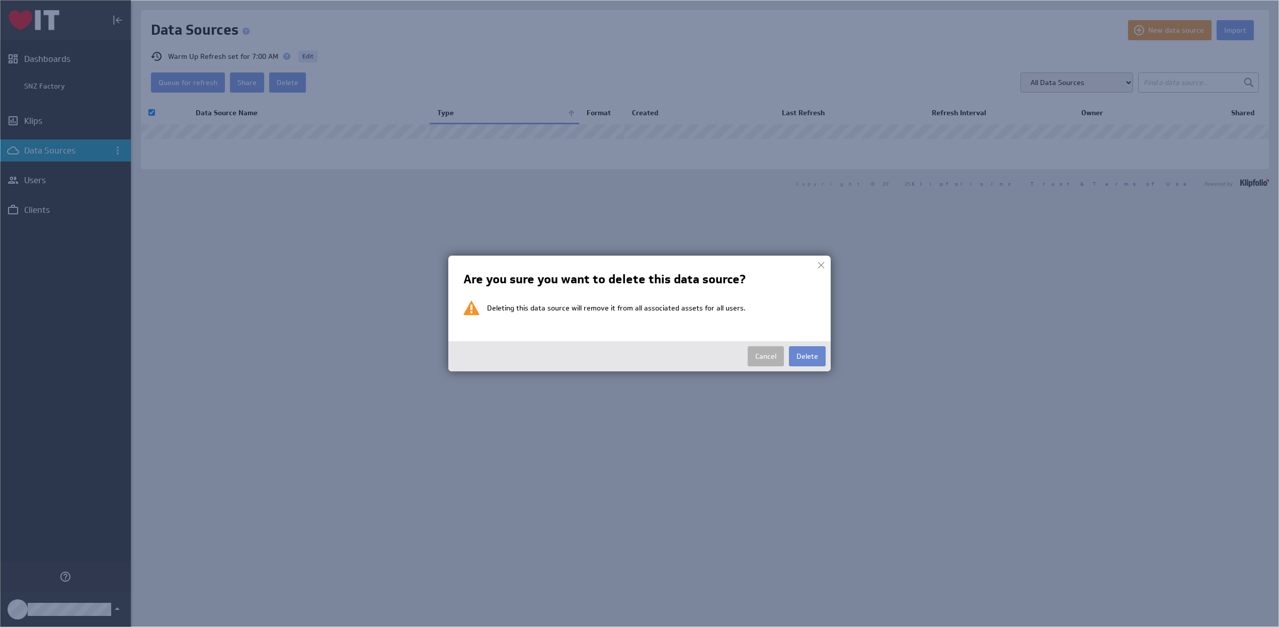
click at [795, 355] on button "Delete" at bounding box center [807, 356] width 37 height 20
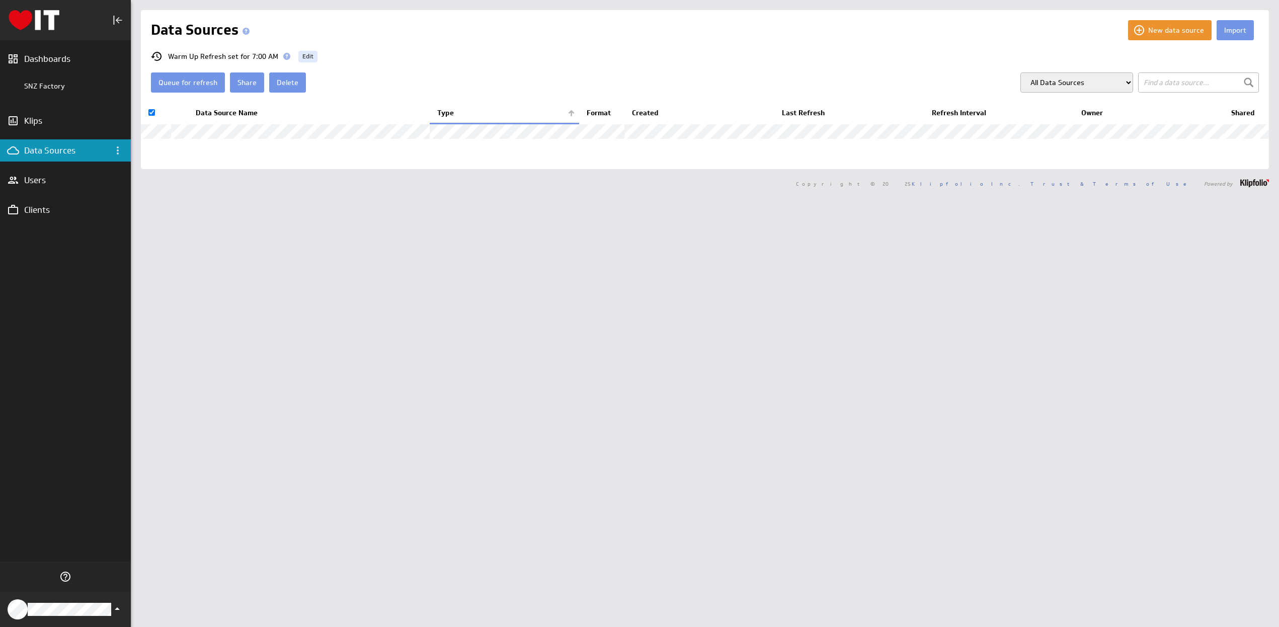
checkbox input "false"
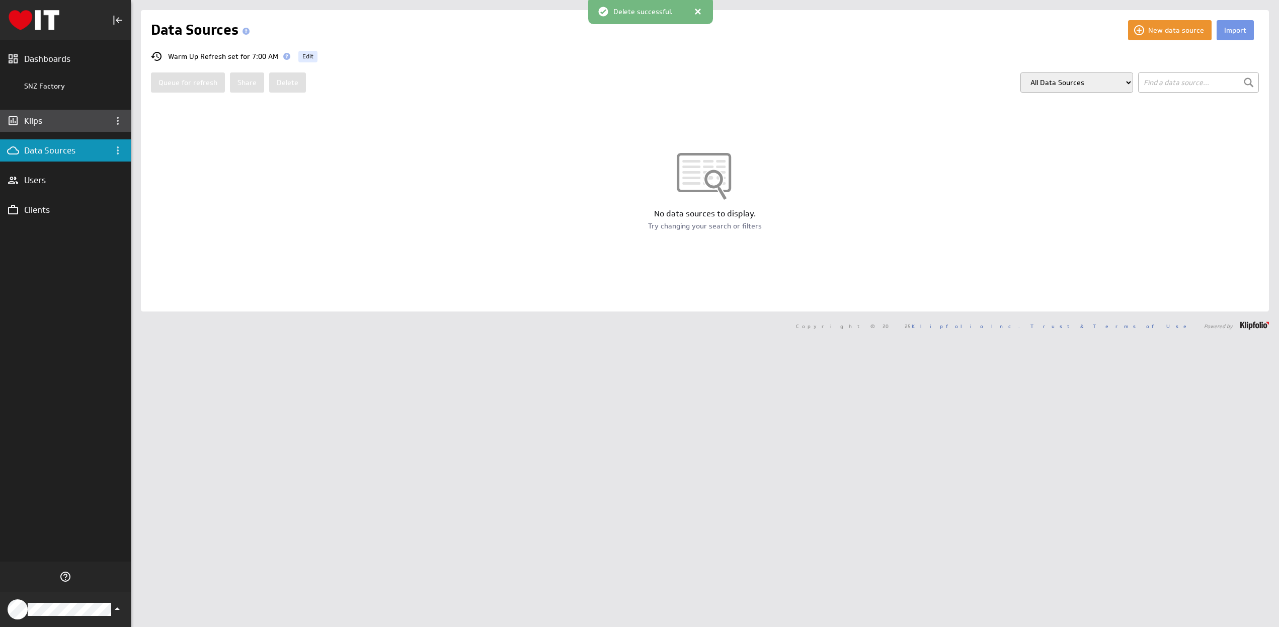
click at [32, 124] on div "Klips" at bounding box center [65, 120] width 83 height 11
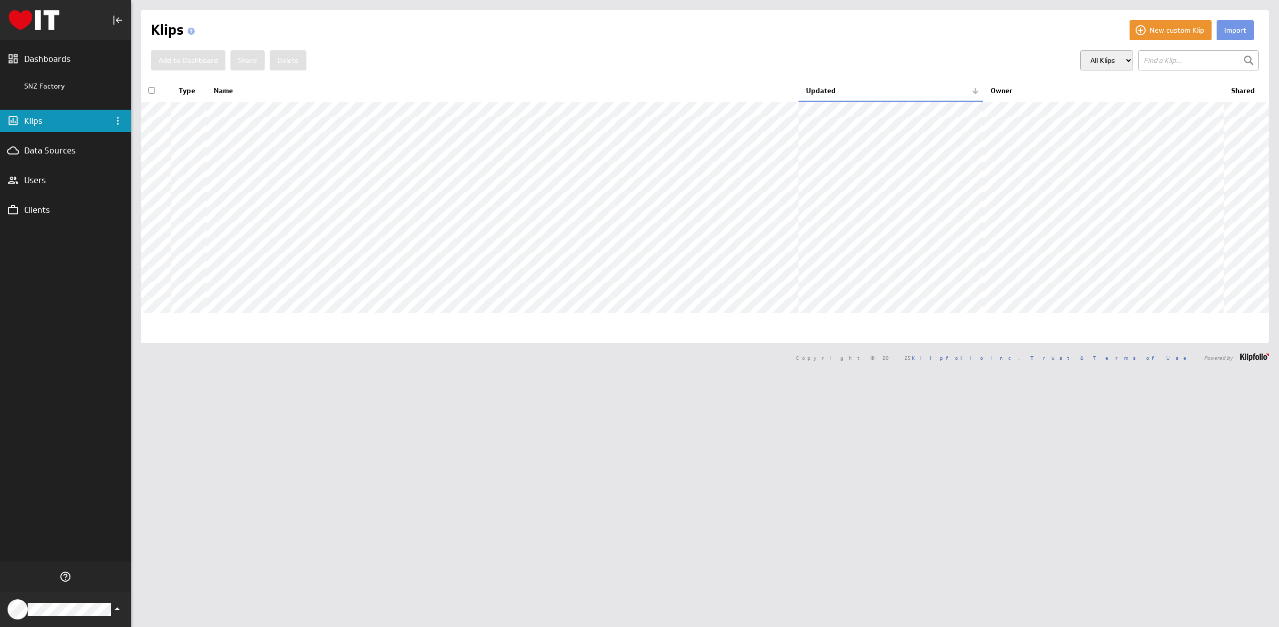
click at [153, 91] on input "checkbox" at bounding box center [151, 90] width 7 height 7
click at [284, 59] on button "Delete" at bounding box center [288, 60] width 37 height 20
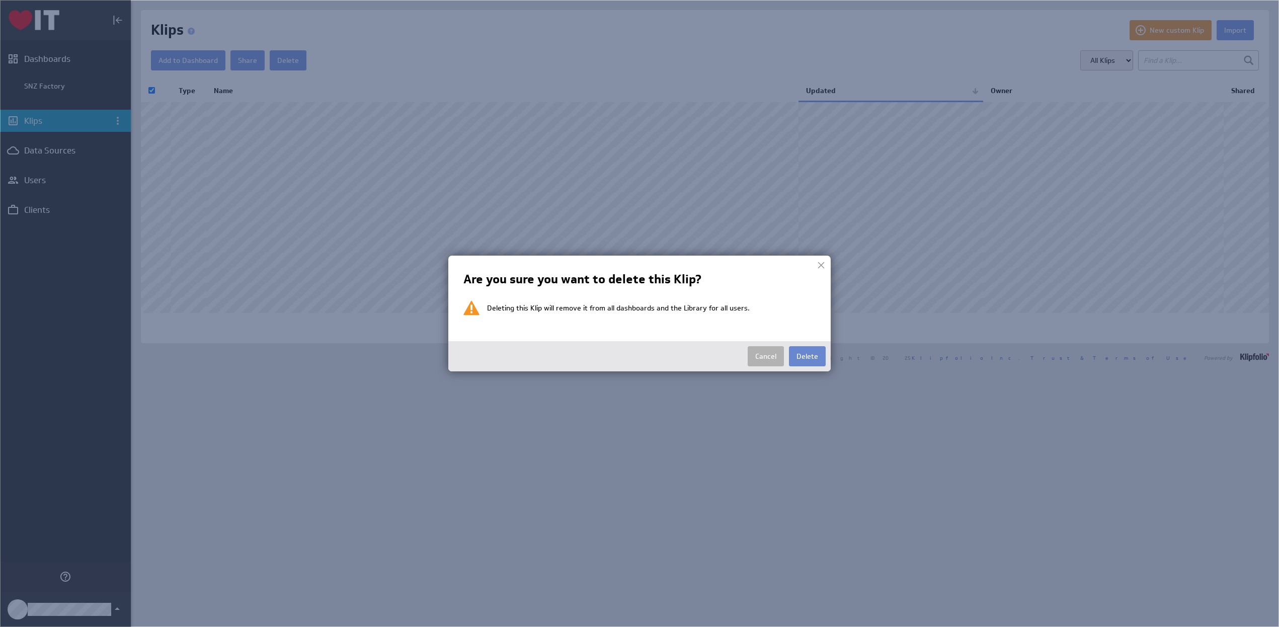
click at [798, 353] on button "Delete" at bounding box center [807, 356] width 37 height 20
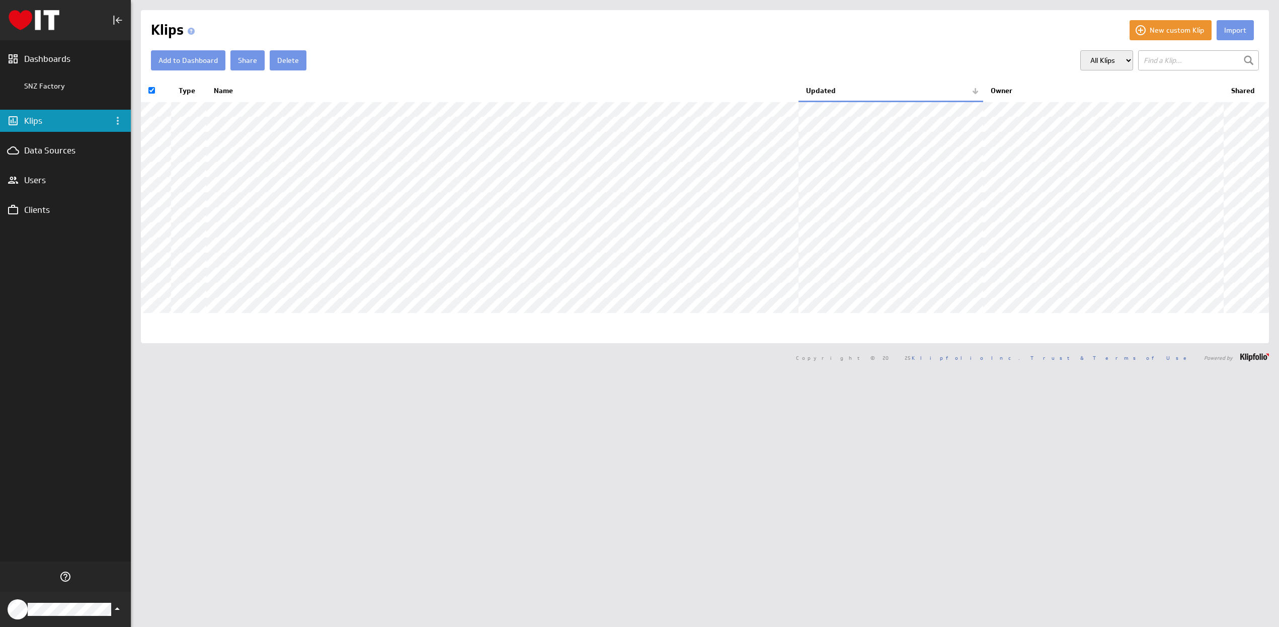
checkbox input "false"
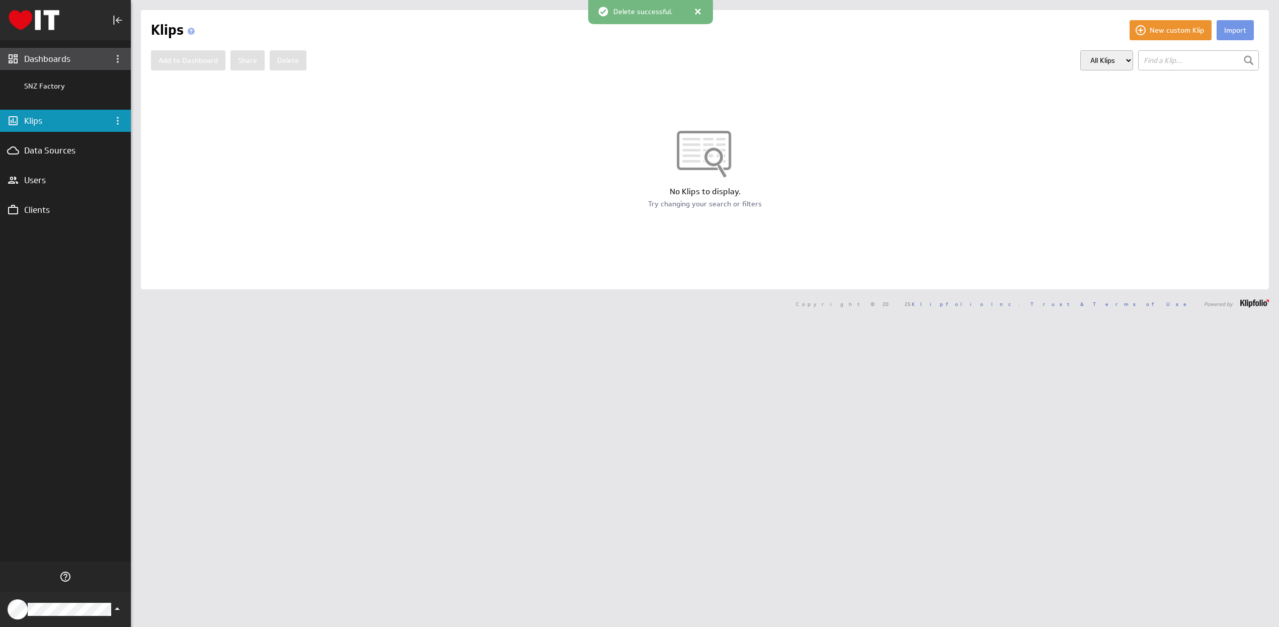
click at [60, 56] on div "Dashboards" at bounding box center [65, 58] width 83 height 11
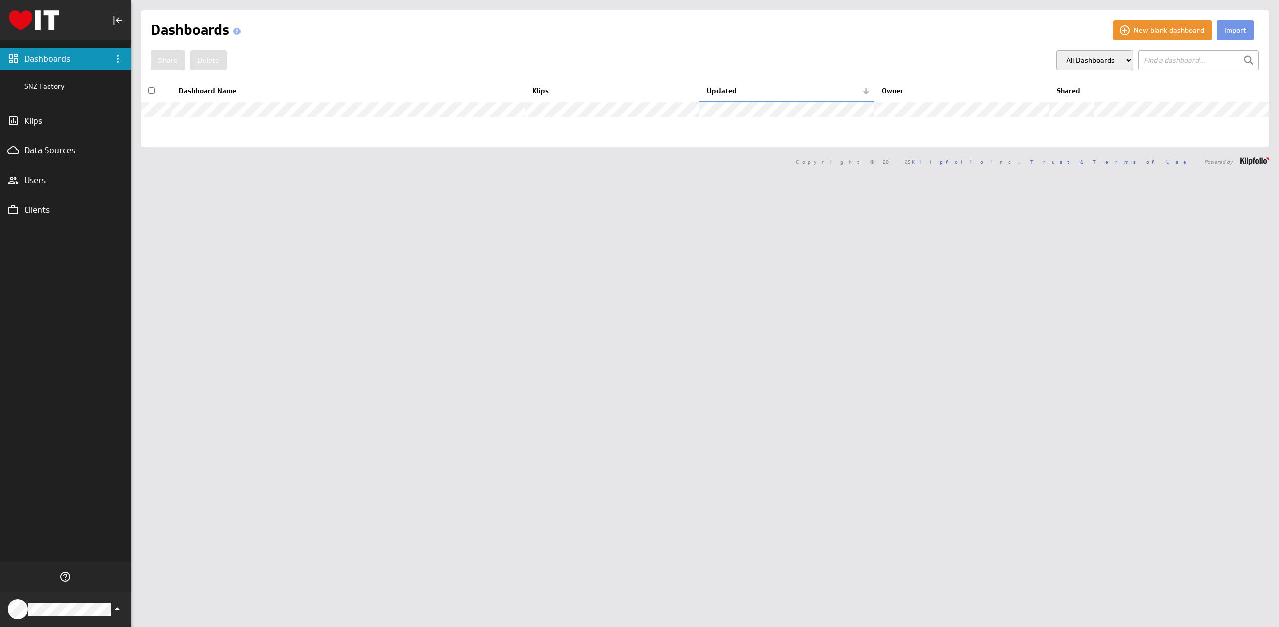
click at [149, 89] on input "checkbox" at bounding box center [151, 90] width 7 height 7
checkbox input "true"
click at [208, 62] on button "Delete" at bounding box center [208, 60] width 37 height 20
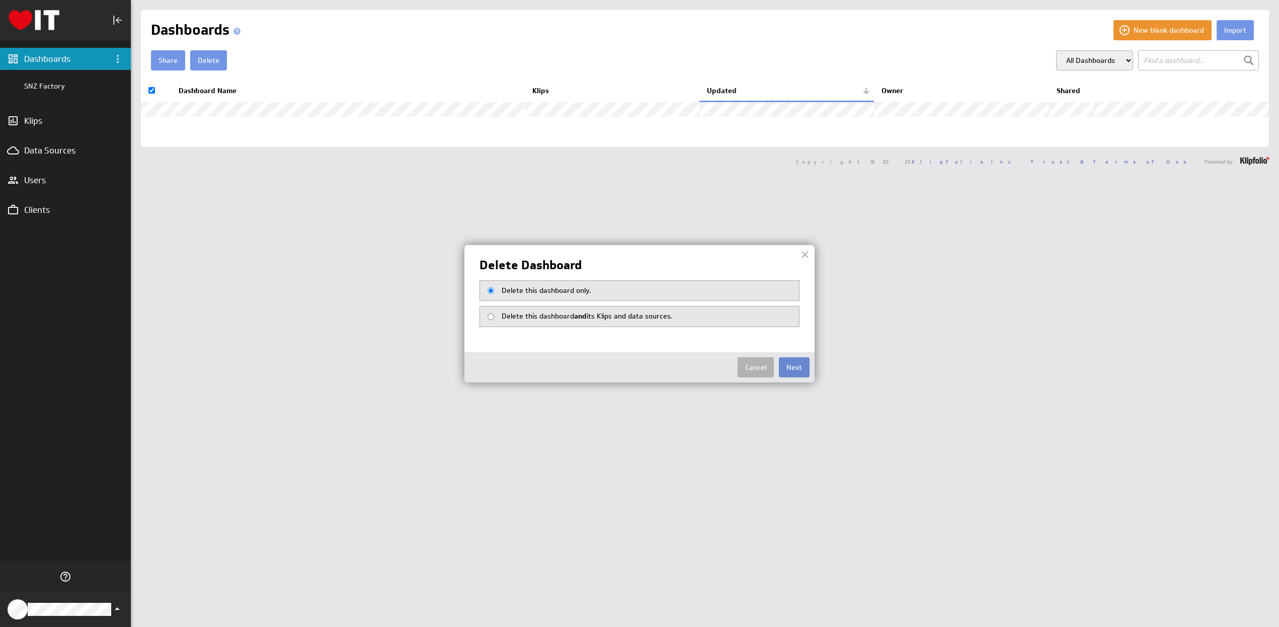
click at [794, 369] on button "Next" at bounding box center [794, 367] width 31 height 20
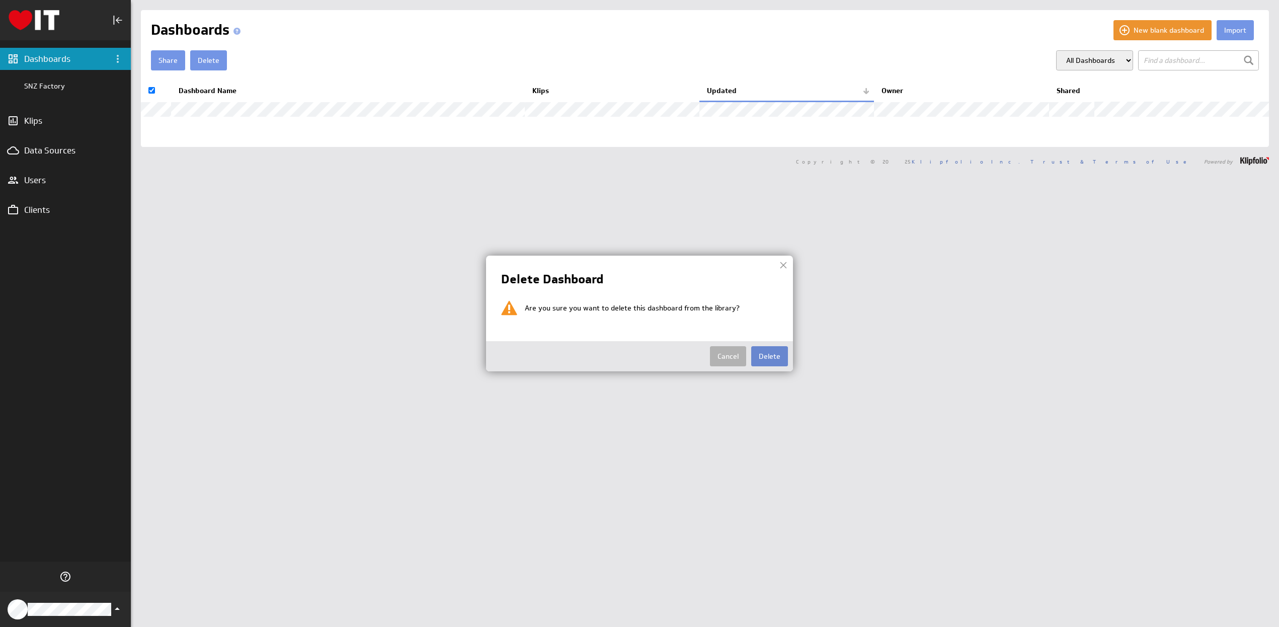
click at [776, 355] on button "Delete" at bounding box center [769, 356] width 37 height 20
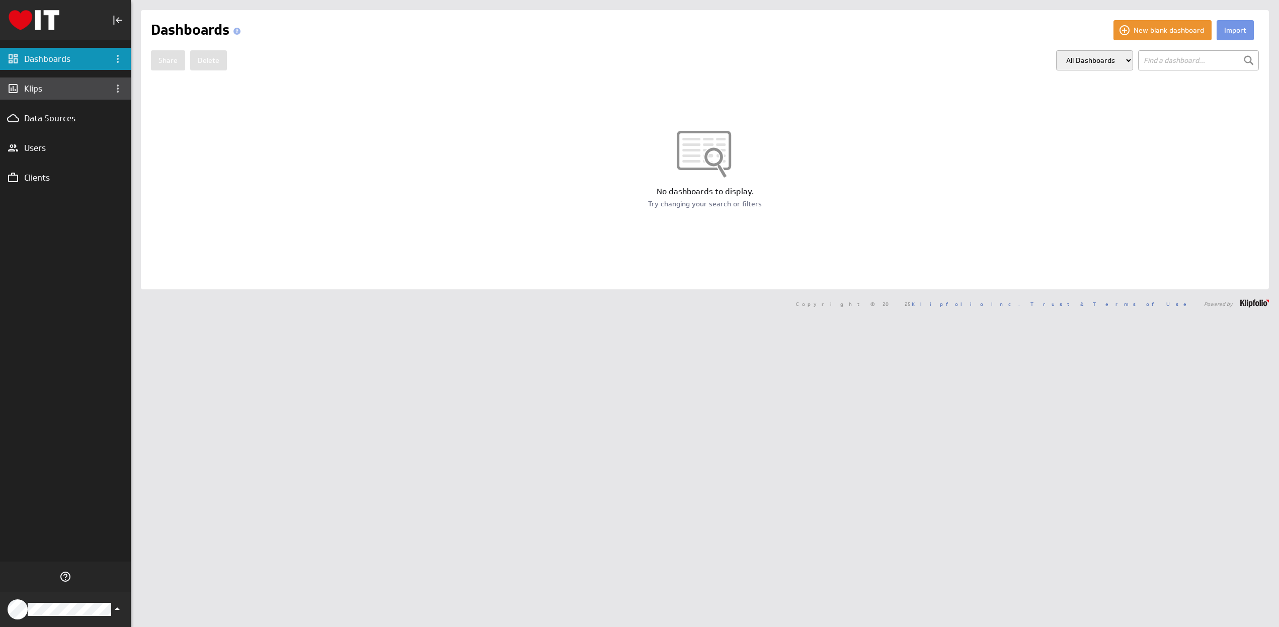
click at [33, 89] on div "Klips" at bounding box center [65, 88] width 83 height 11
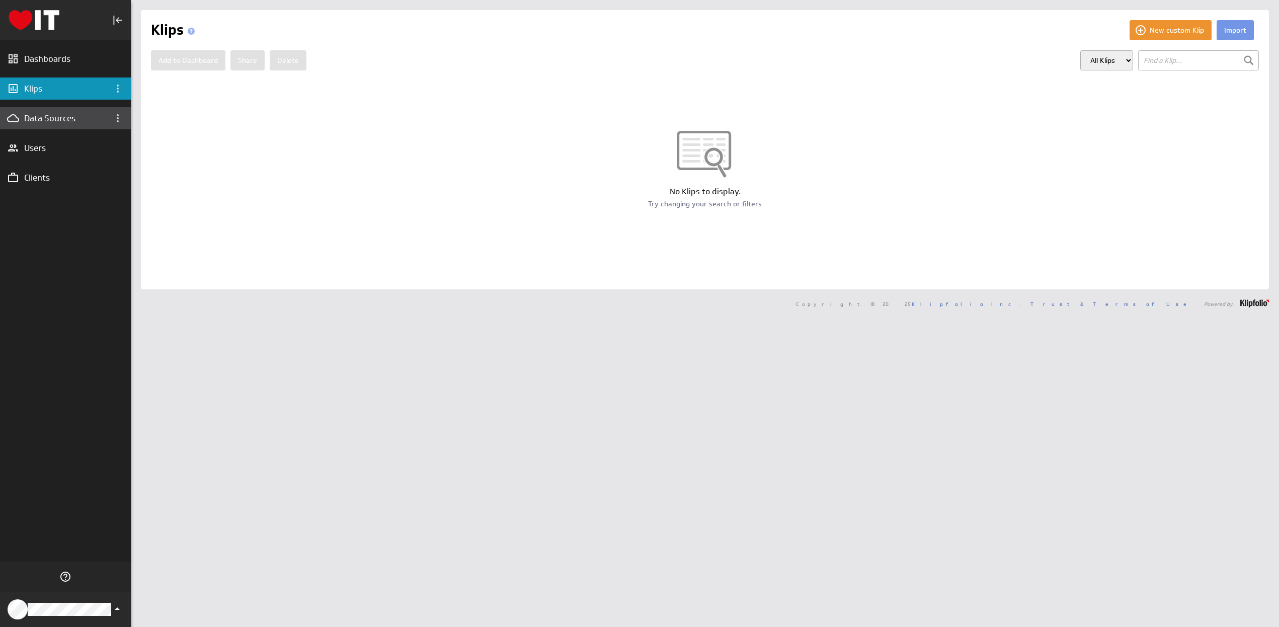
drag, startPoint x: 0, startPoint y: 0, endPoint x: 50, endPoint y: 117, distance: 127.4
click at [50, 117] on div "Data Sources" at bounding box center [65, 118] width 83 height 11
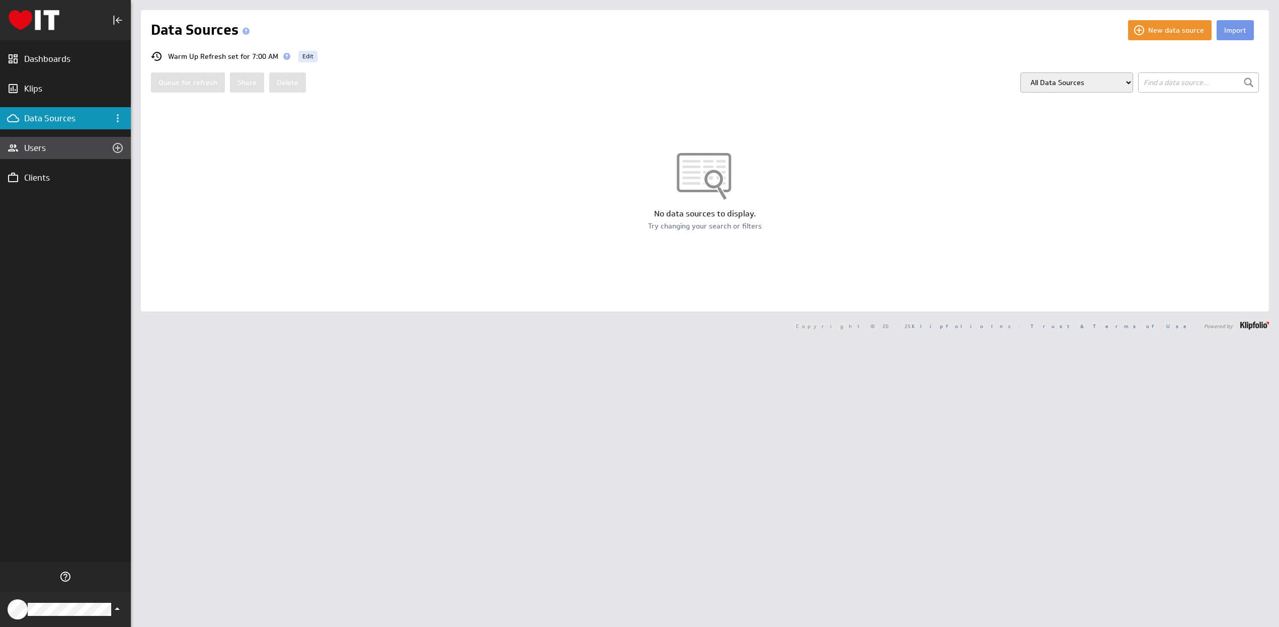
click at [37, 147] on div "Users" at bounding box center [65, 147] width 83 height 11
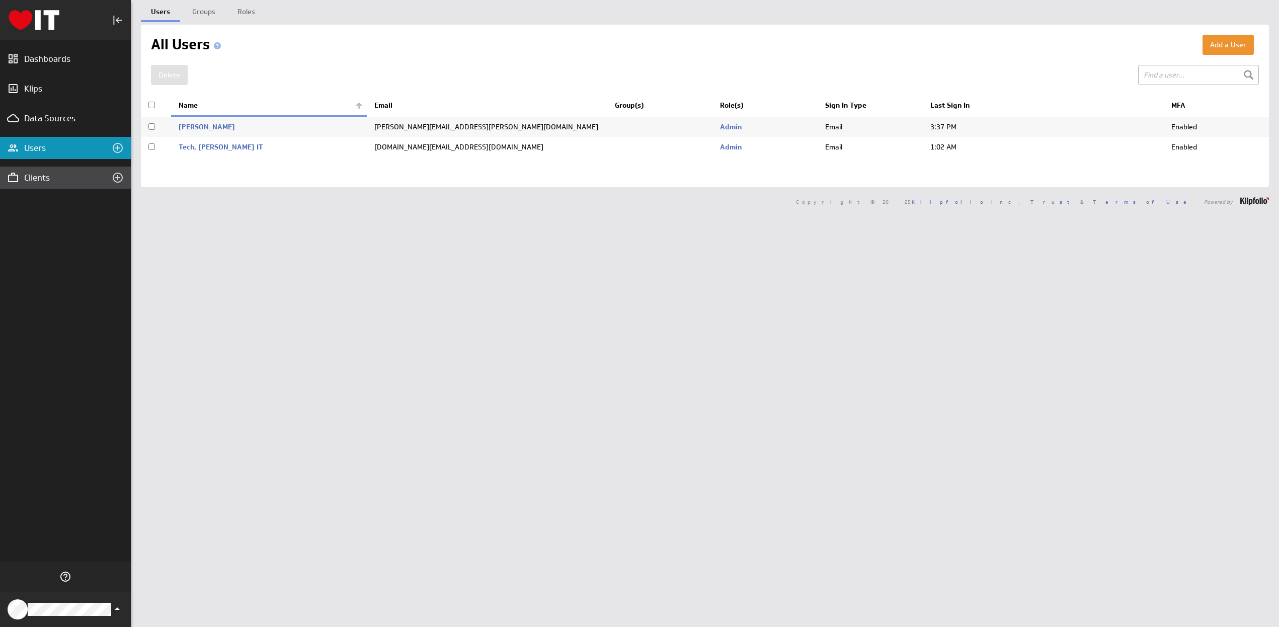
click at [33, 177] on div "Clients" at bounding box center [57, 177] width 66 height 11
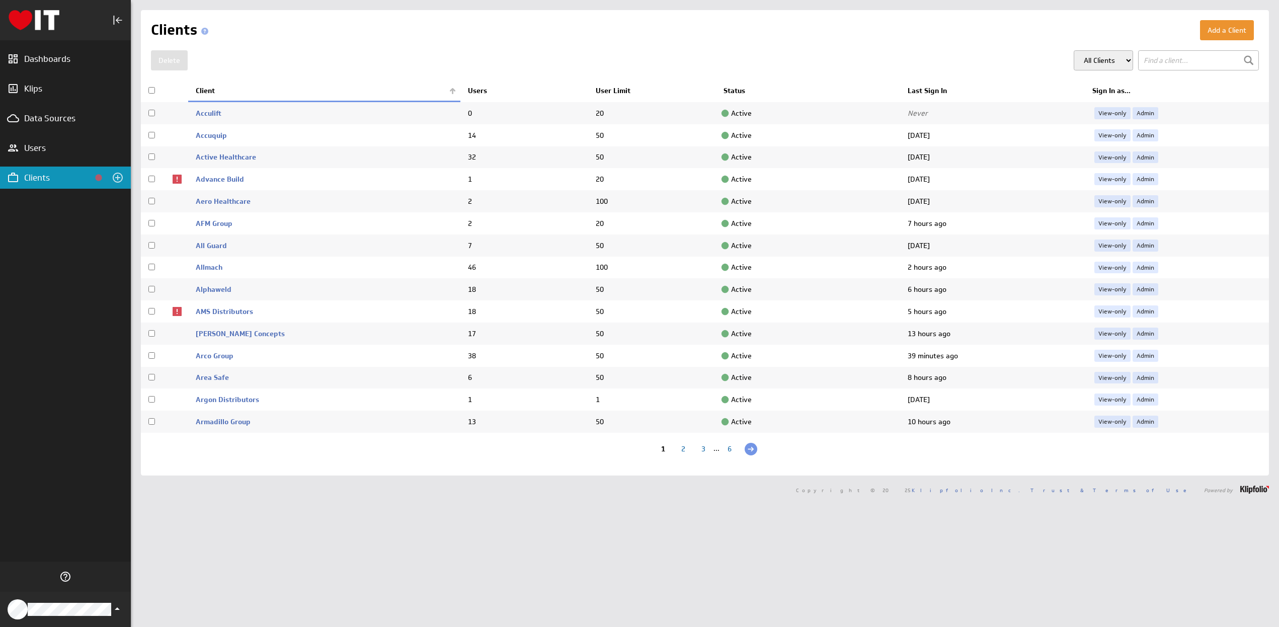
click at [700, 448] on div "3" at bounding box center [703, 450] width 20 height 10
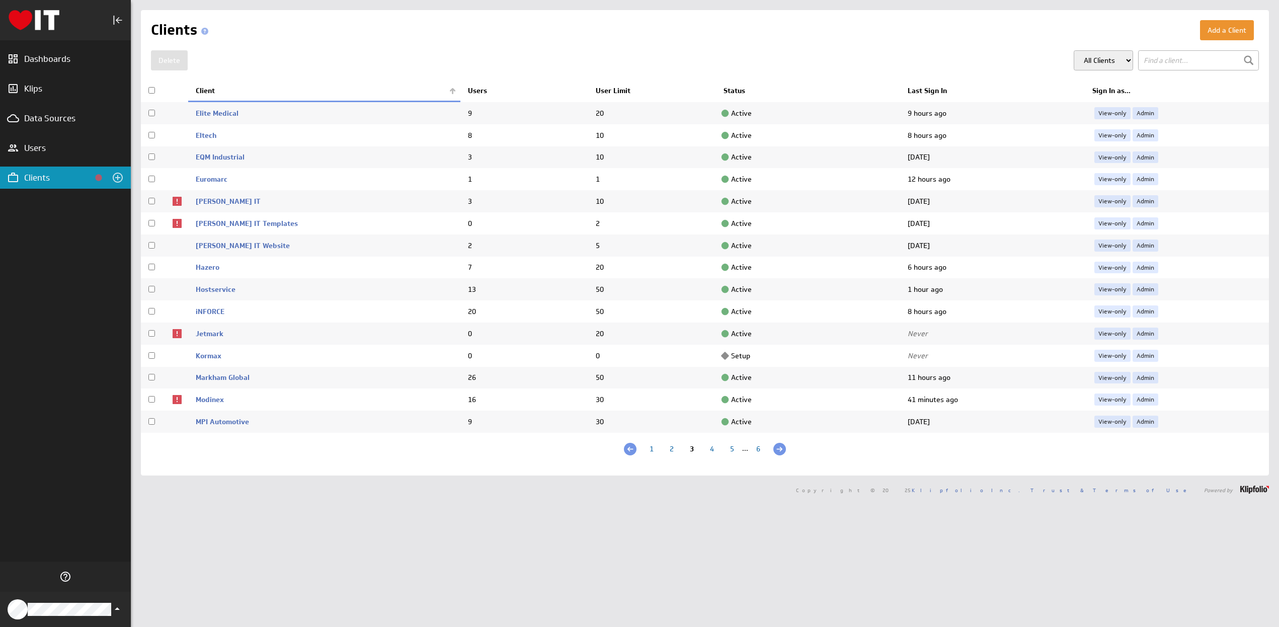
click at [668, 448] on div "2" at bounding box center [672, 450] width 20 height 10
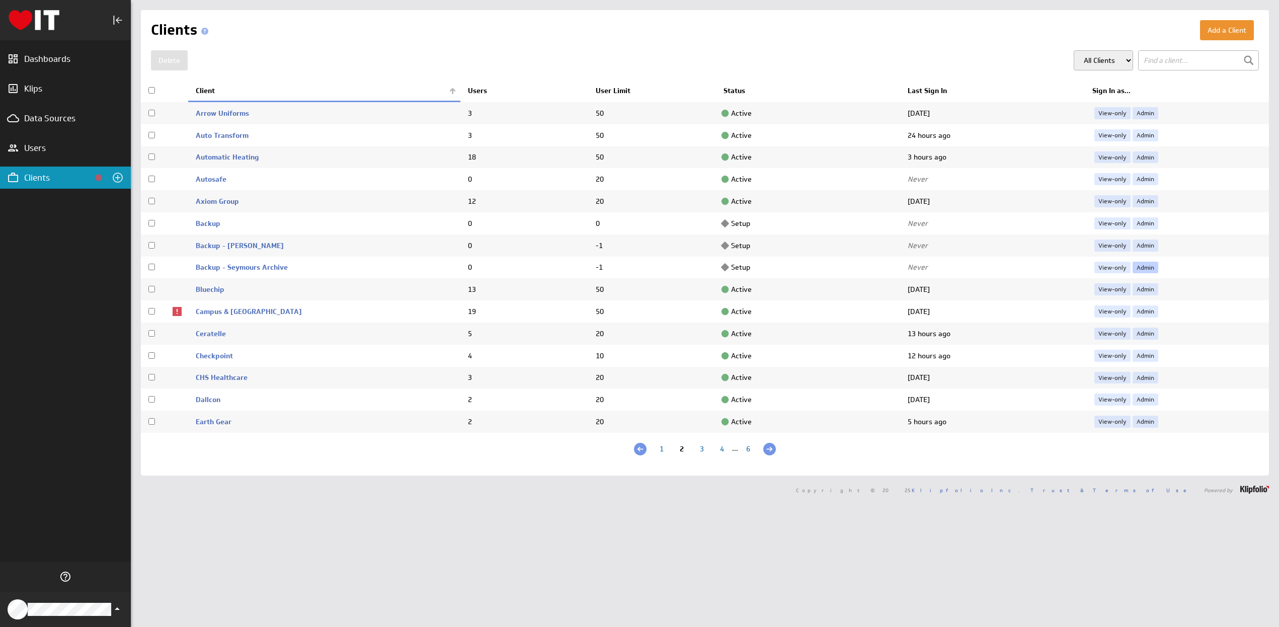
click at [1138, 267] on link "Admin" at bounding box center [1146, 268] width 26 height 12
